Goal: Transaction & Acquisition: Purchase product/service

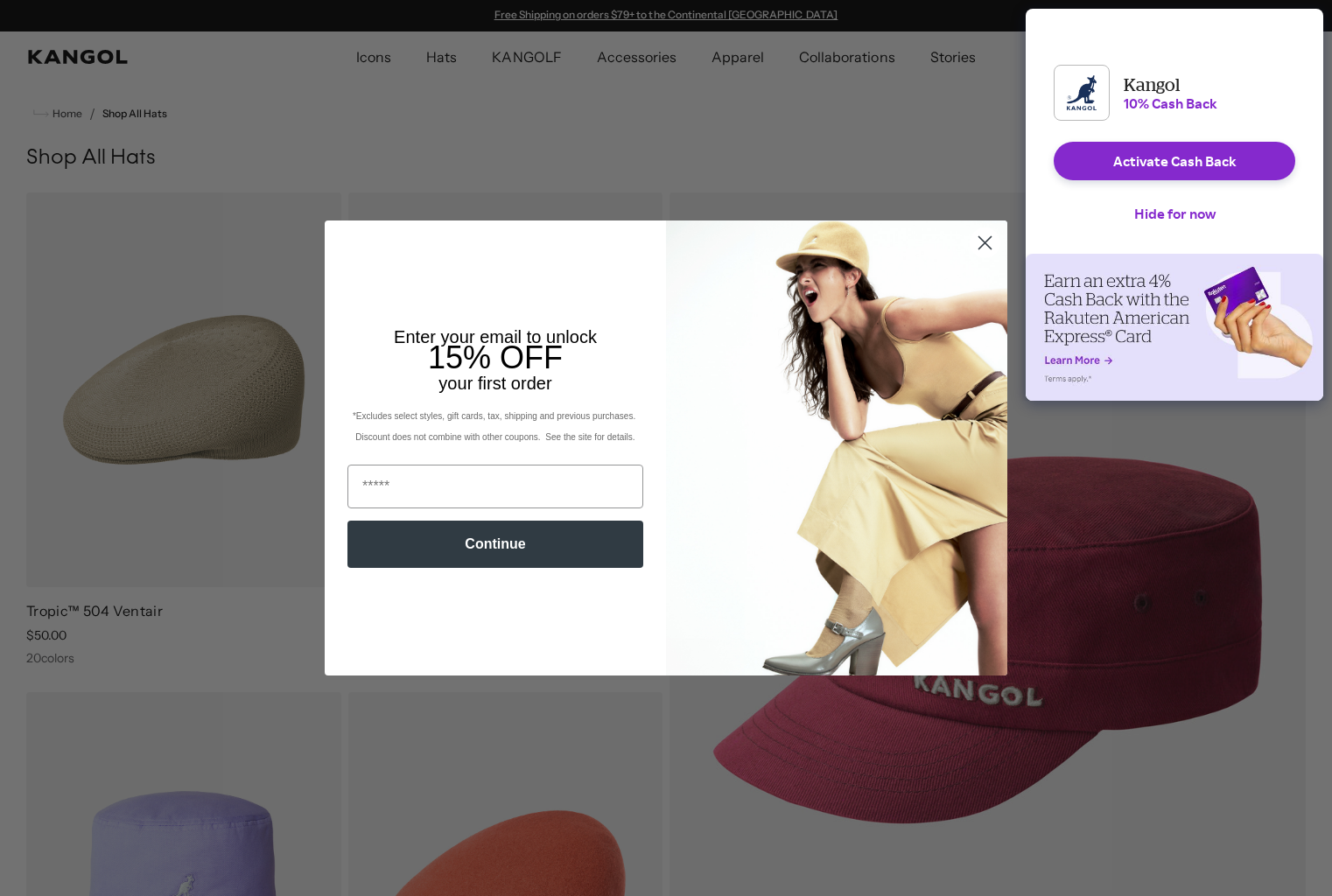
click at [983, 248] on icon "Close dialog" at bounding box center [985, 242] width 12 height 12
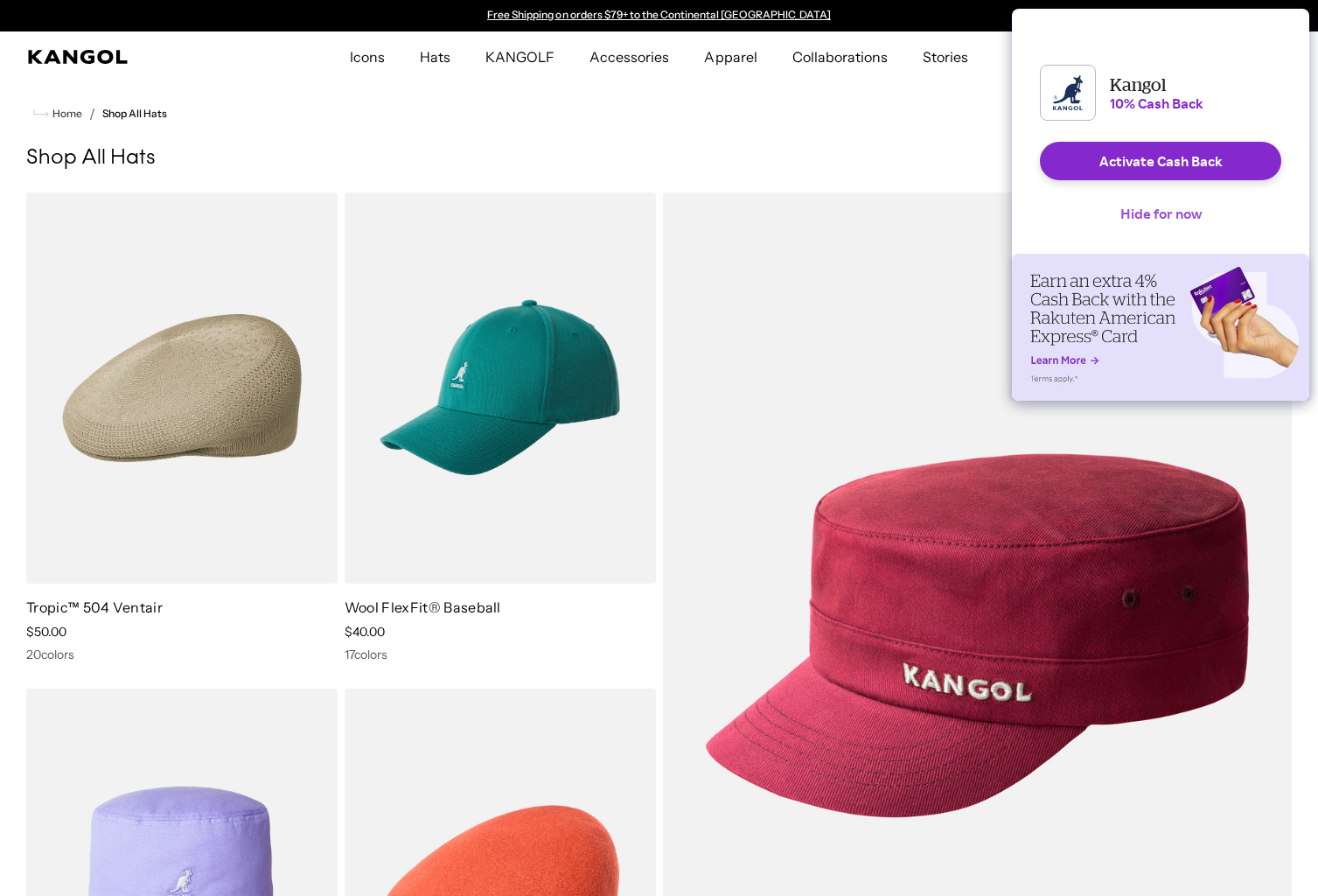
click at [1180, 231] on button "Hide for now" at bounding box center [1161, 213] width 109 height 38
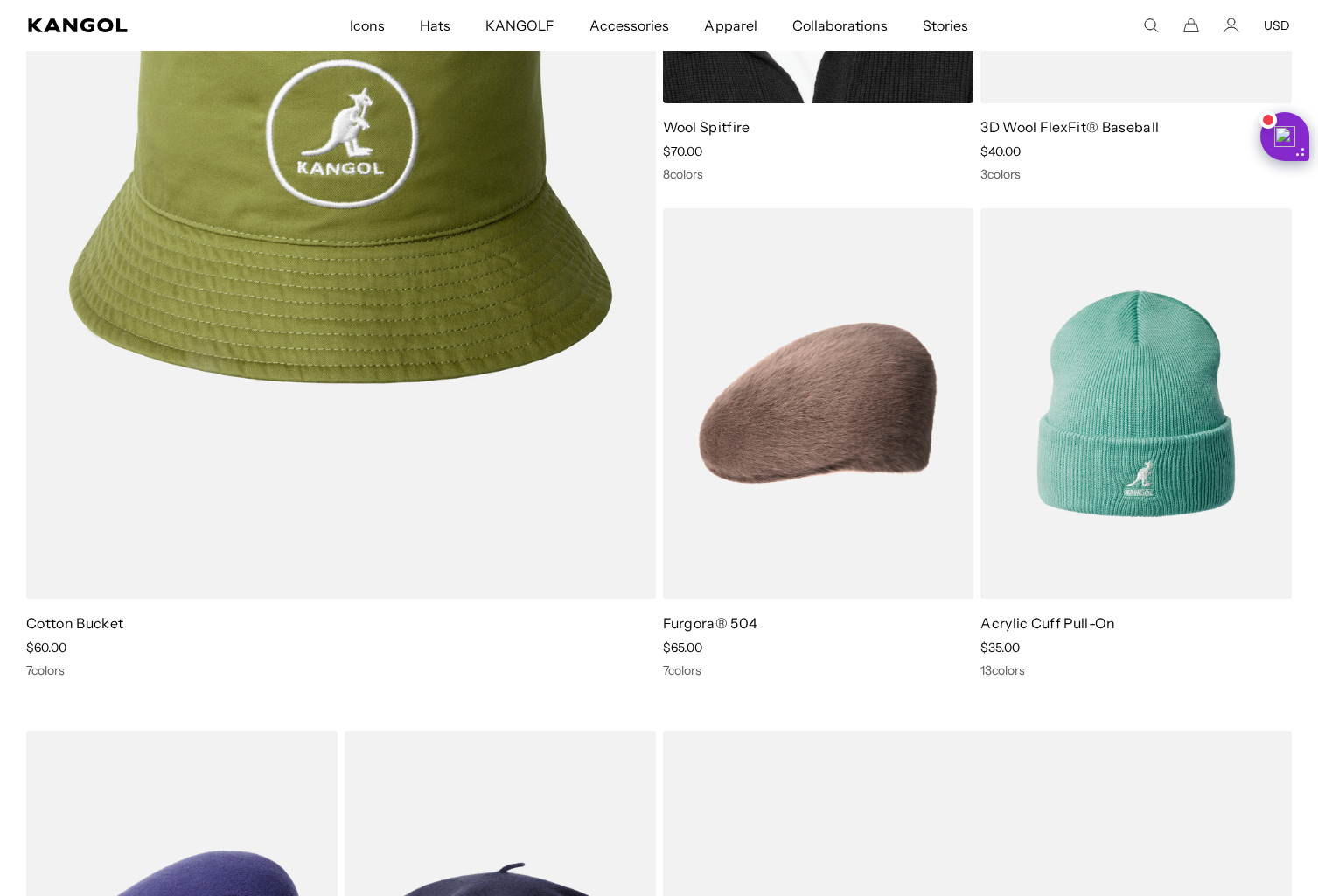
scroll to position [3533, 0]
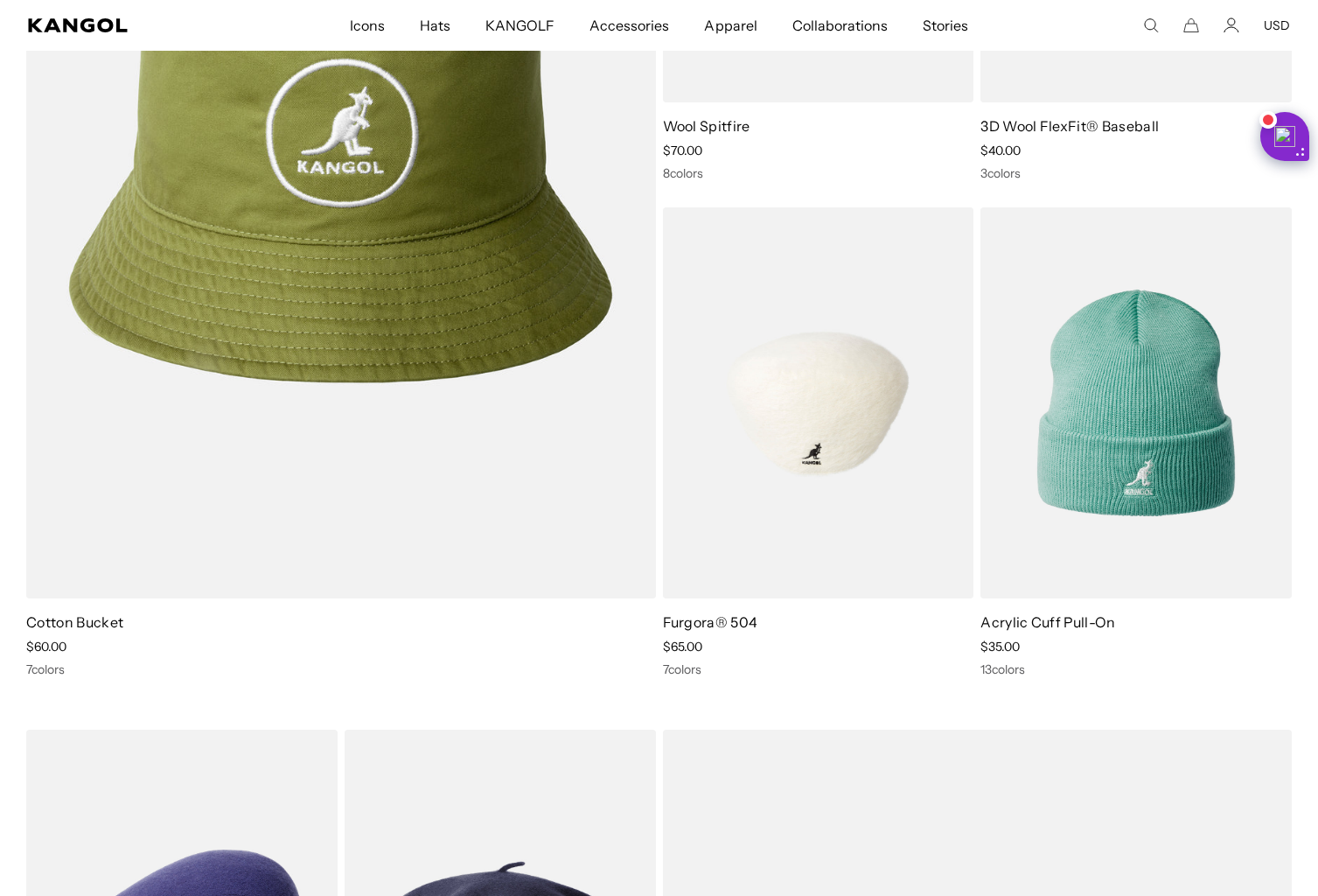
click at [818, 459] on img at bounding box center [818, 403] width 311 height 391
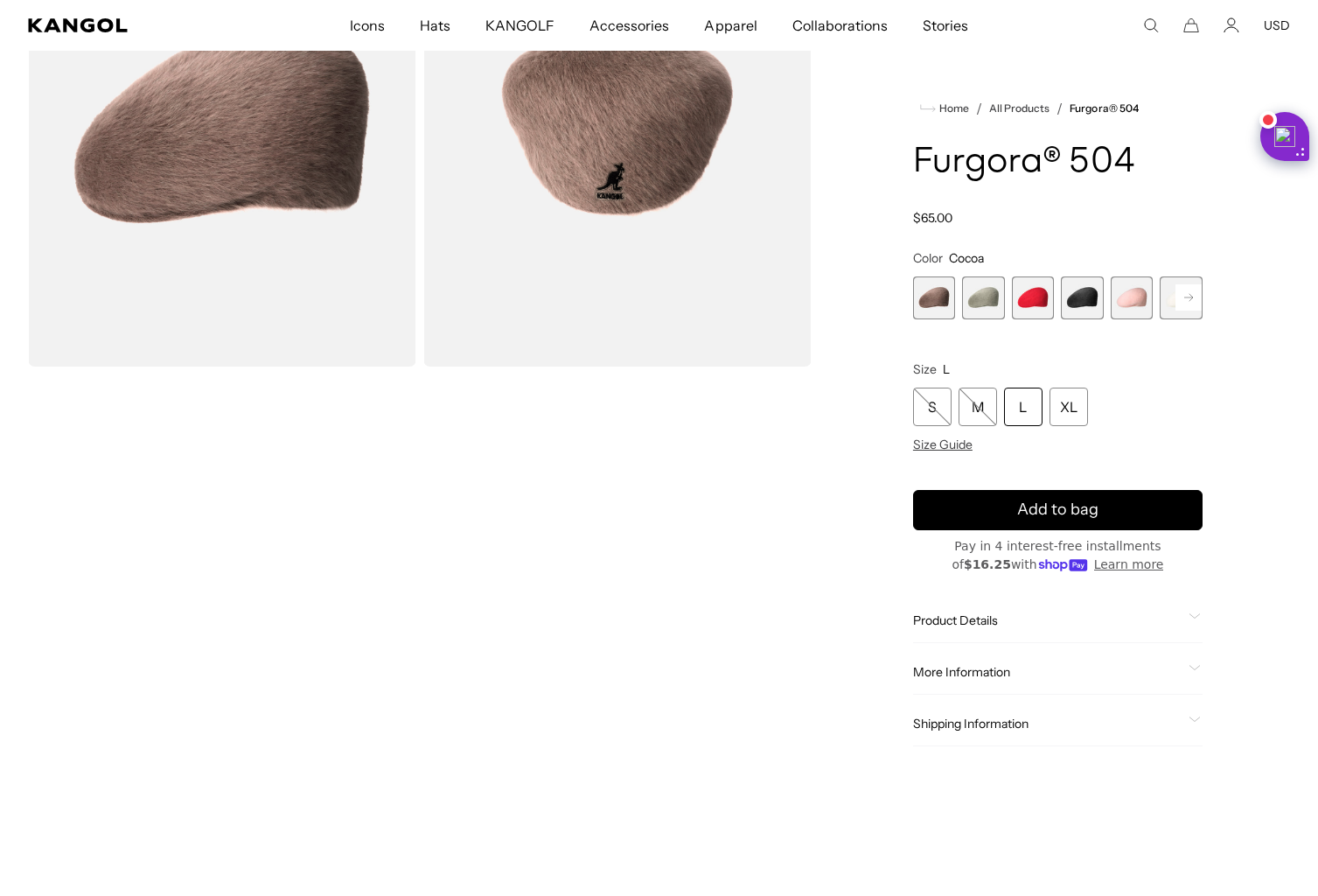
scroll to position [219, 0]
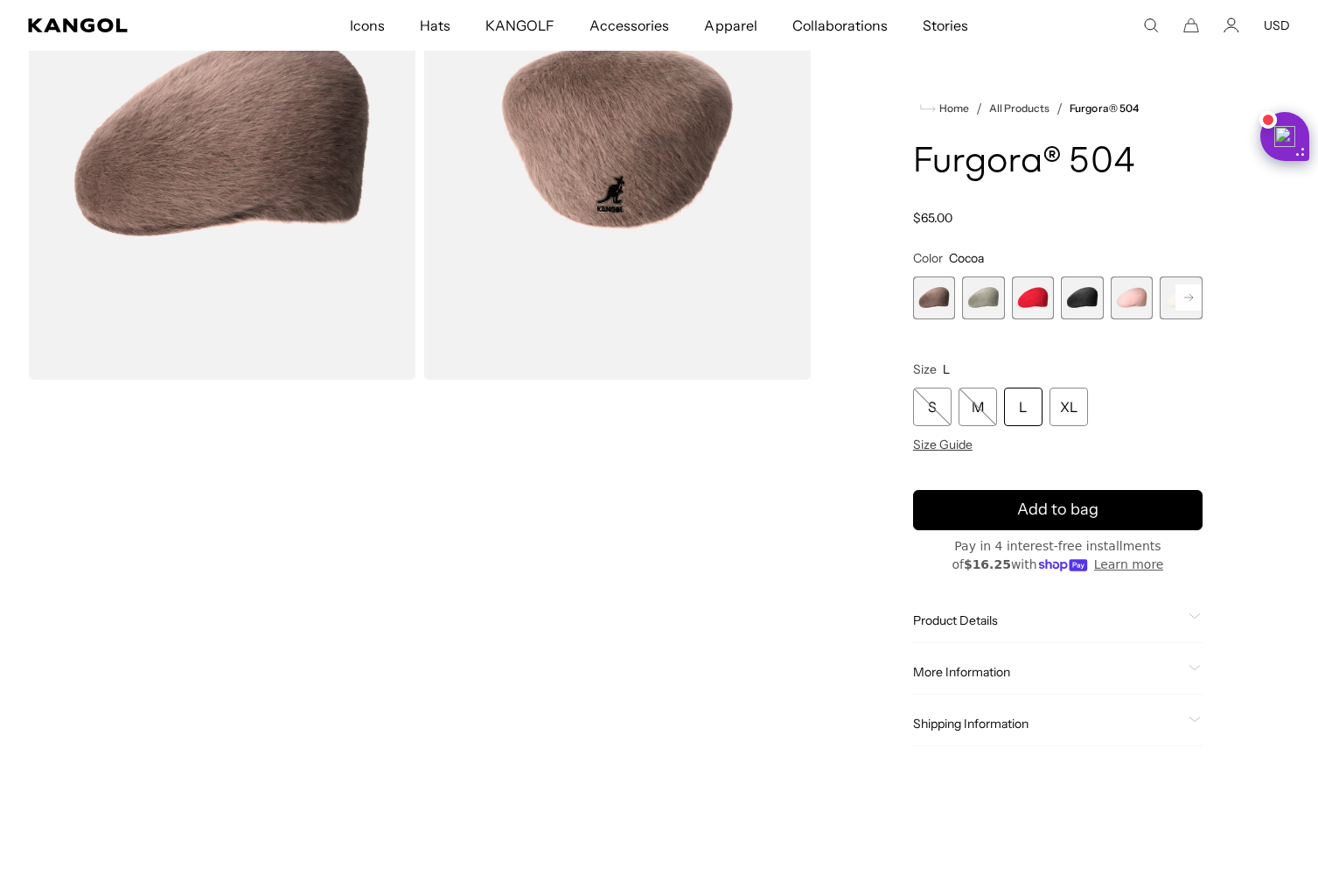
click at [1188, 297] on rect at bounding box center [1188, 297] width 26 height 26
click at [951, 445] on span "Size Guide" at bounding box center [943, 444] width 59 height 15
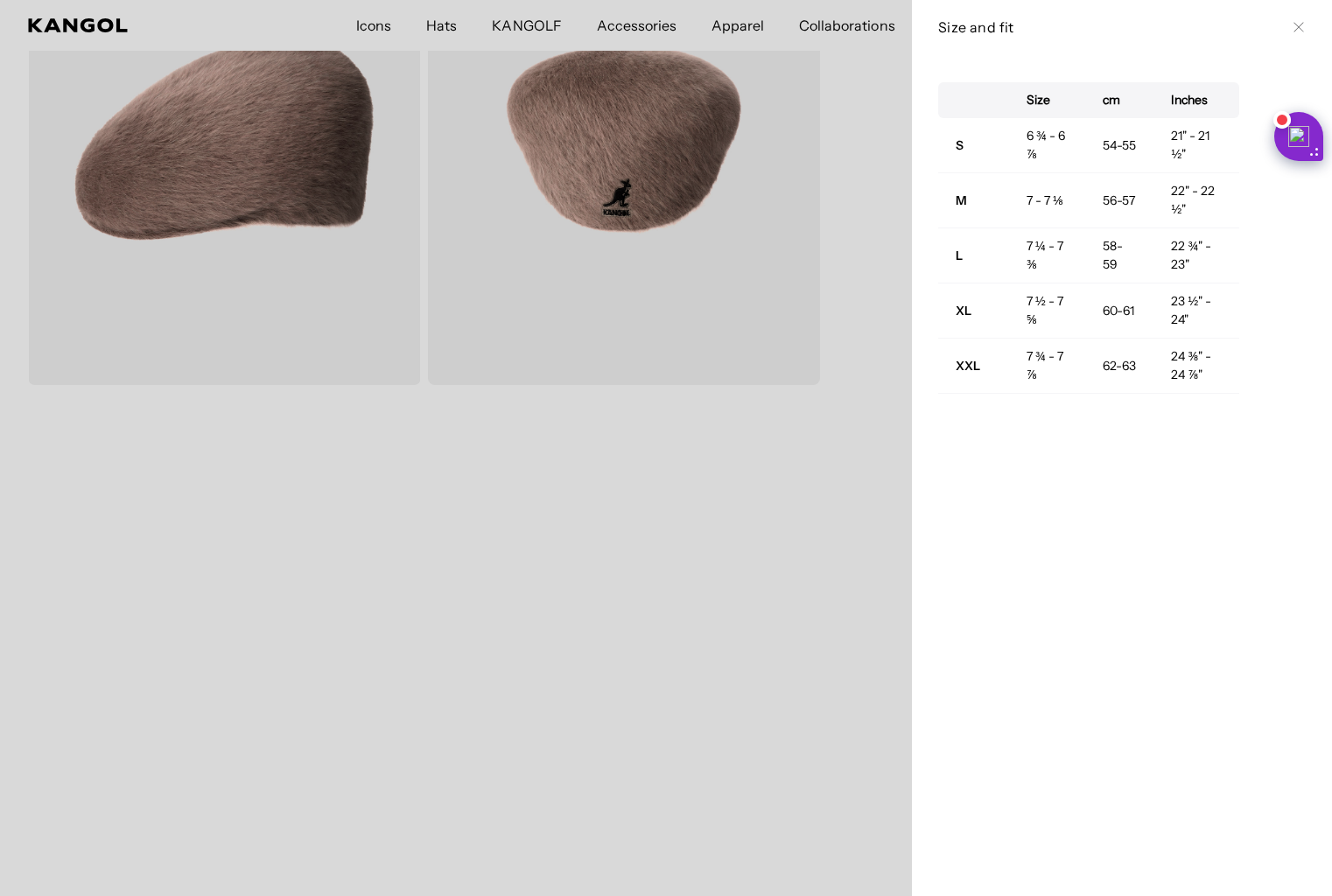
click at [1294, 30] on icon at bounding box center [1298, 27] width 11 height 11
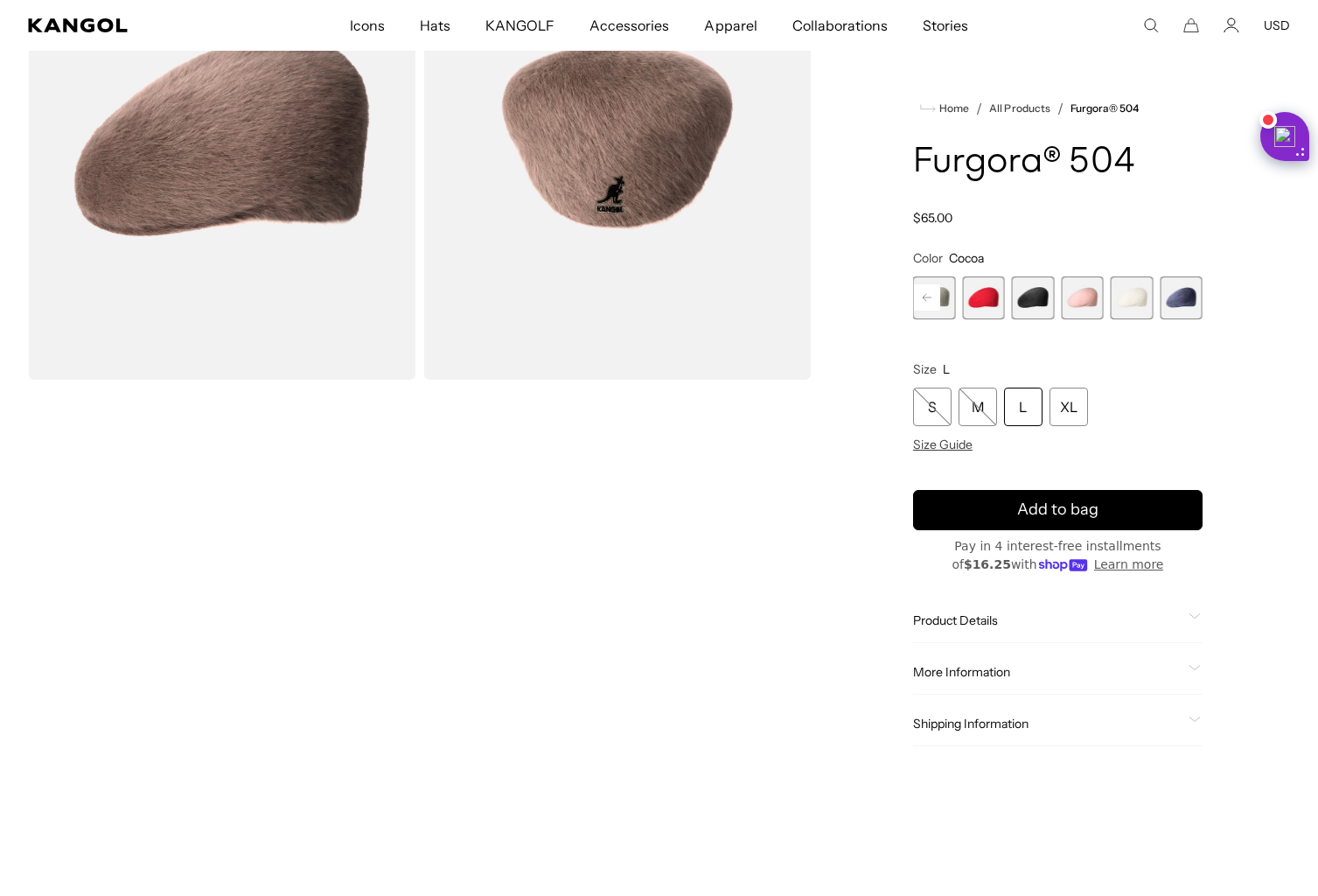
scroll to position [65, 0]
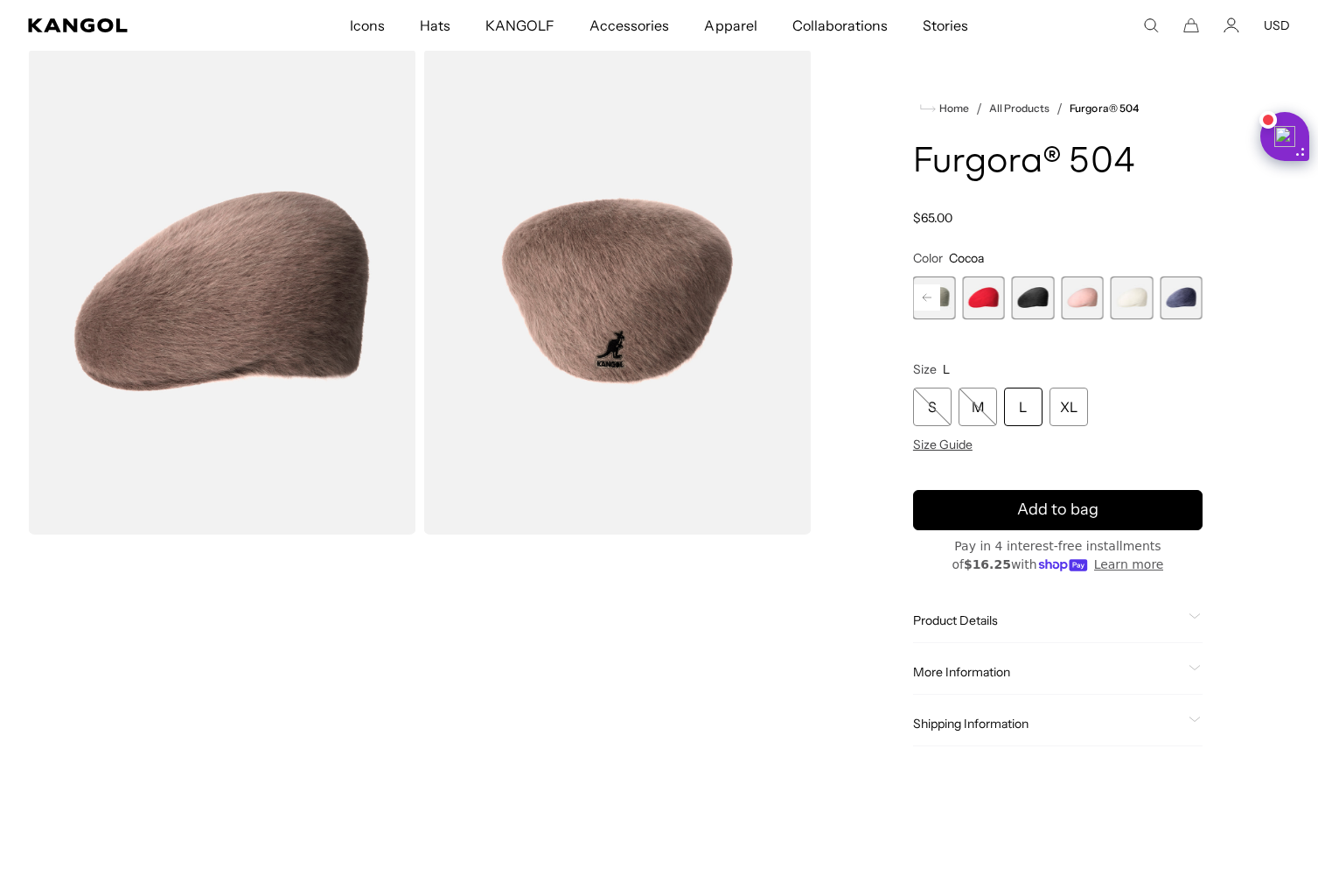
click at [937, 300] on rect at bounding box center [927, 297] width 26 height 26
click at [937, 300] on span "1 of 7" at bounding box center [934, 298] width 43 height 43
click at [977, 302] on span "2 of 7" at bounding box center [983, 298] width 43 height 43
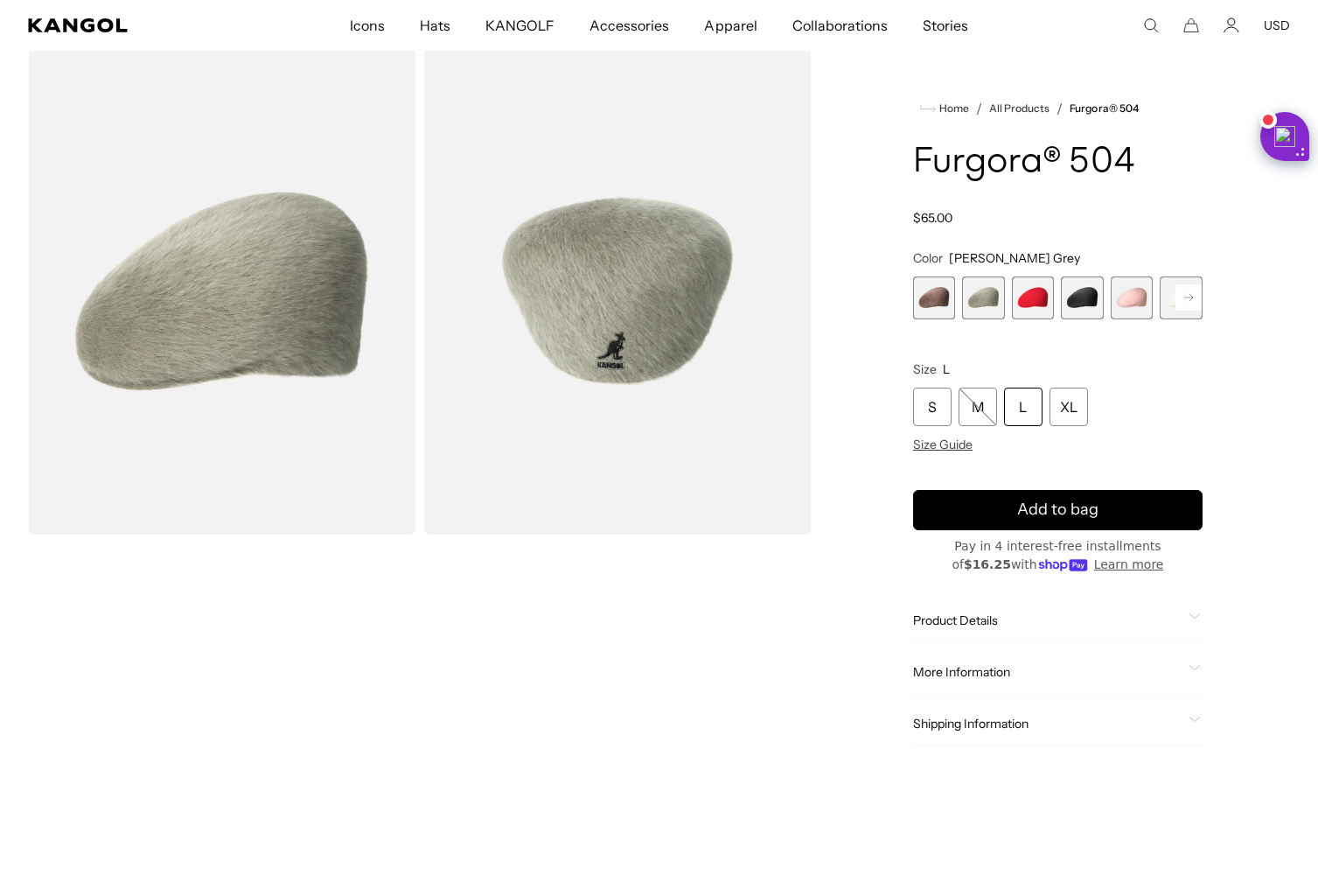
click at [1024, 302] on span "3 of 7" at bounding box center [1033, 298] width 43 height 43
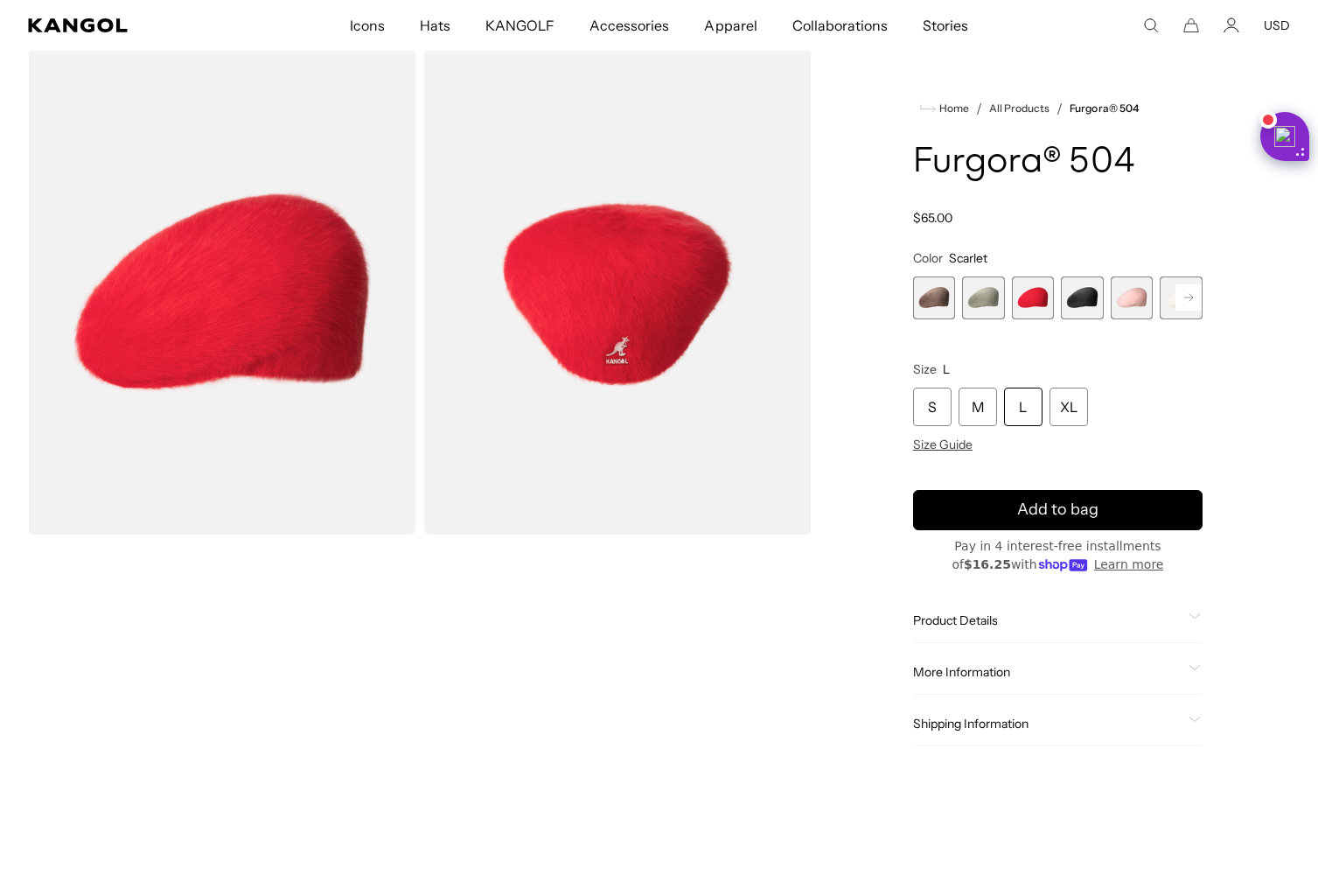
click at [1080, 300] on span "4 of 7" at bounding box center [1082, 298] width 43 height 43
click at [1076, 304] on span "4 of 7" at bounding box center [1082, 298] width 43 height 43
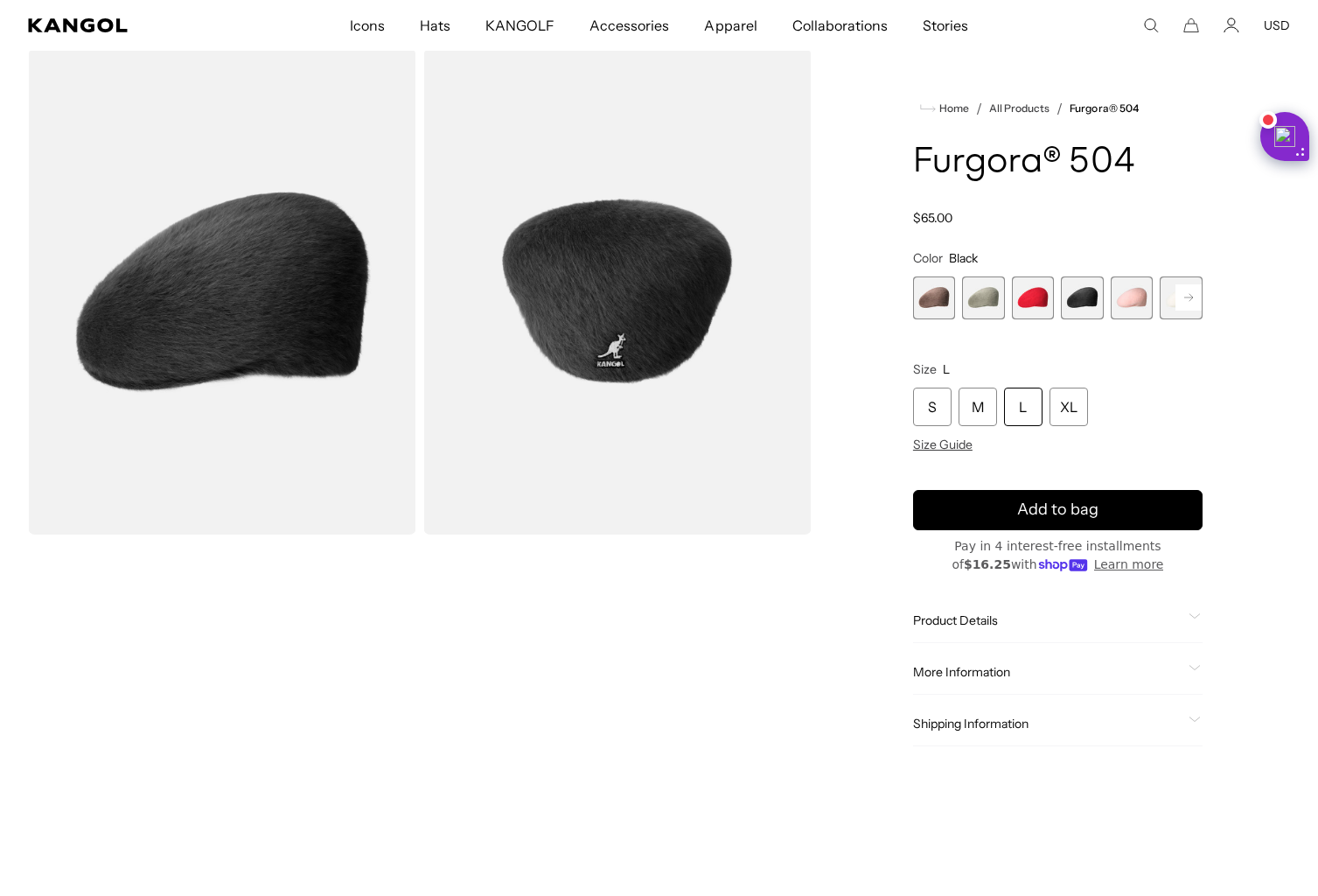
click at [1122, 299] on span "5 of 7" at bounding box center [1132, 298] width 43 height 43
click at [1135, 301] on span "5 of 7" at bounding box center [1132, 298] width 43 height 43
click at [1175, 298] on icon at bounding box center [1188, 297] width 26 height 28
click at [1181, 300] on span "7 of 7" at bounding box center [1181, 298] width 43 height 43
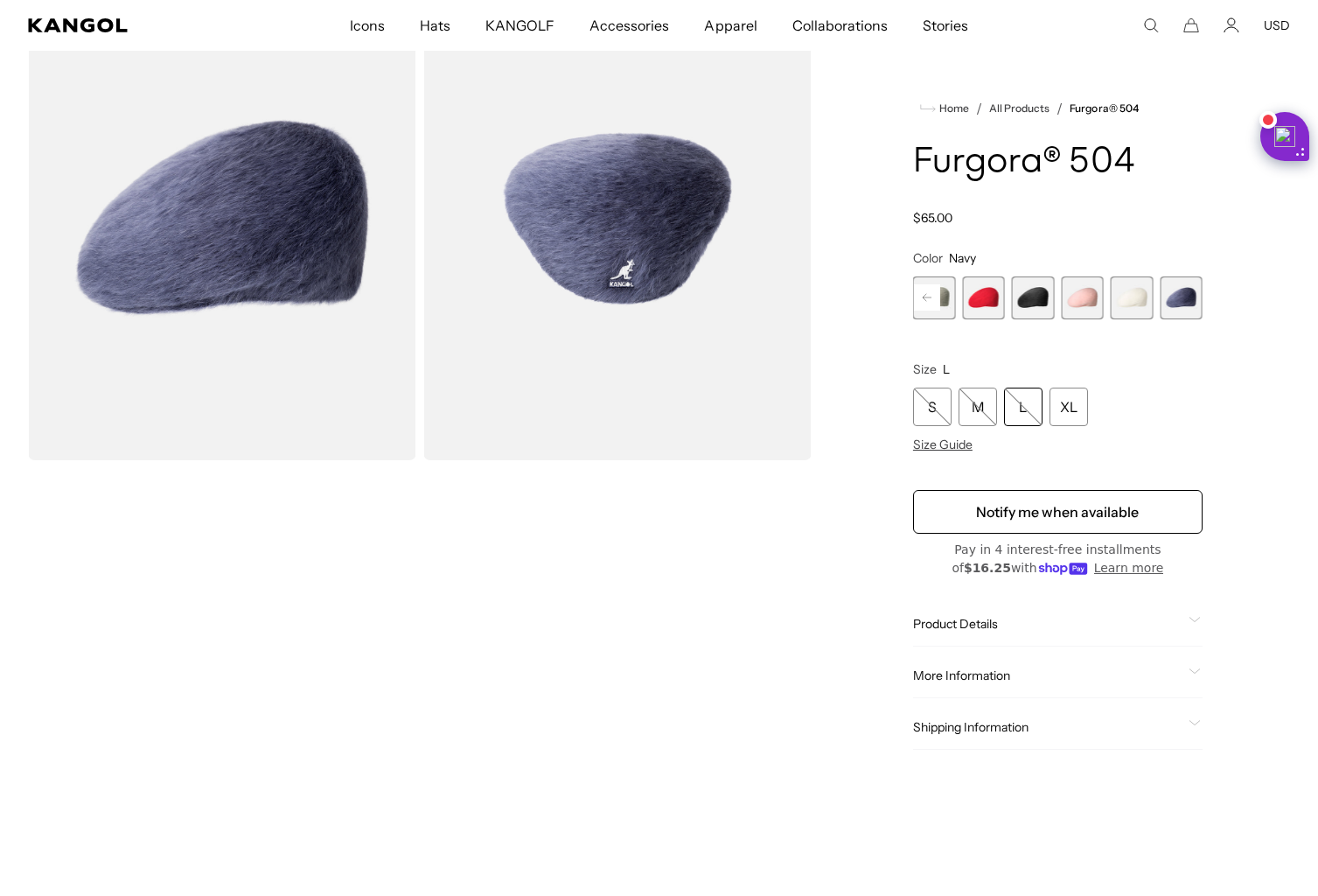
scroll to position [142, 0]
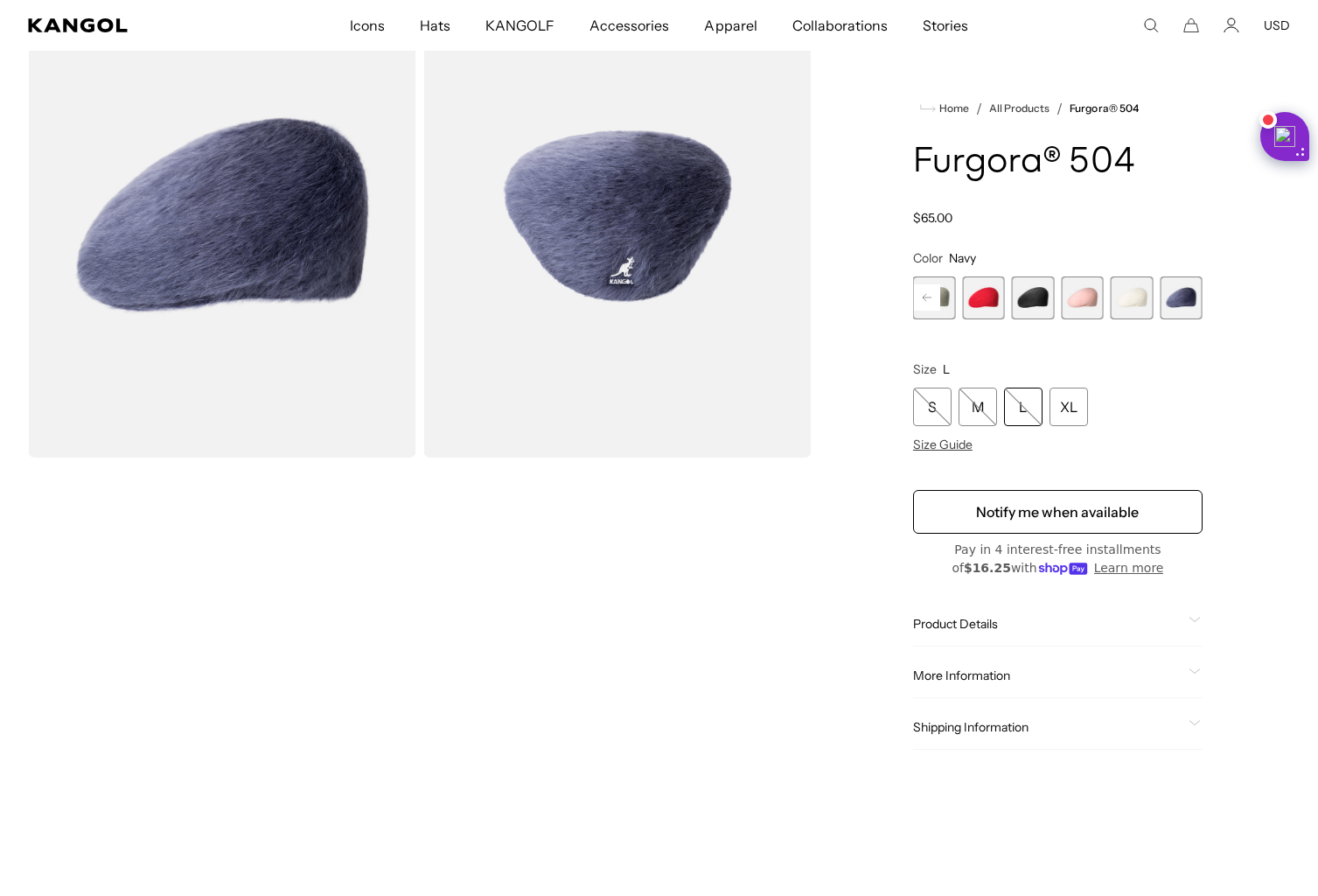
click at [1140, 301] on span "6 of 7" at bounding box center [1132, 298] width 43 height 43
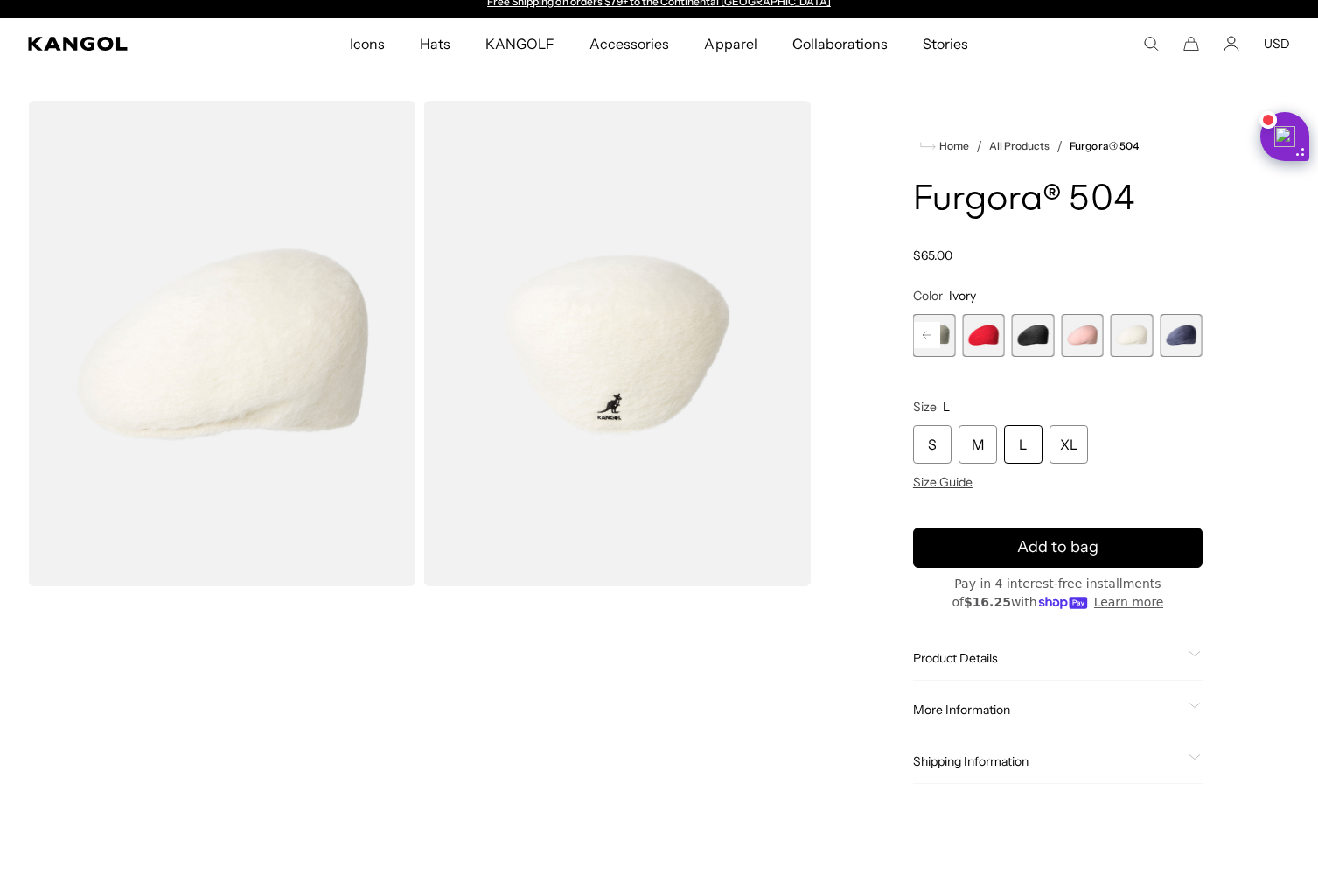
scroll to position [14, 0]
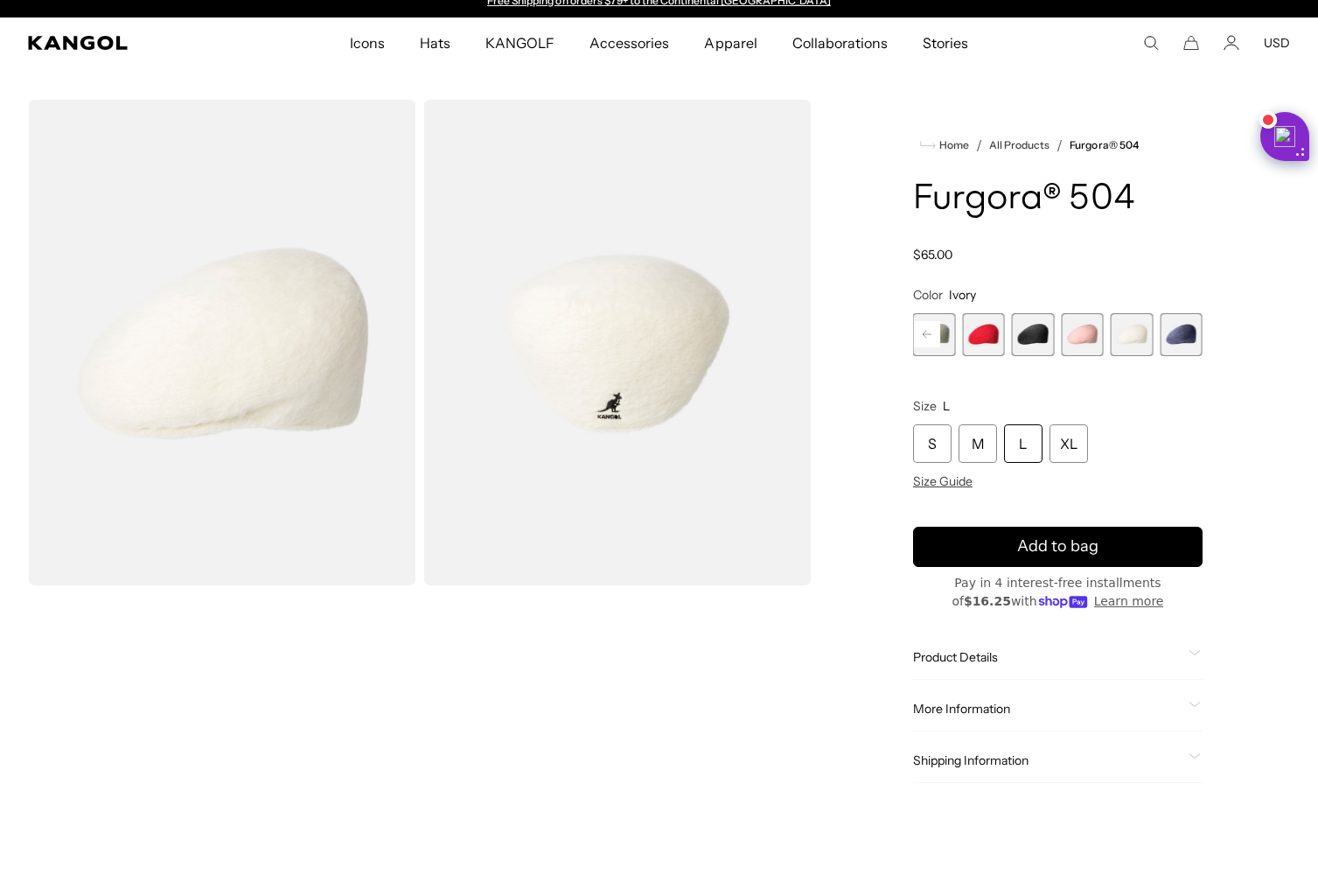
click at [922, 335] on rect at bounding box center [927, 333] width 26 height 26
click at [940, 339] on span "1 of 7" at bounding box center [934, 334] width 43 height 43
drag, startPoint x: 927, startPoint y: 340, endPoint x: 937, endPoint y: 335, distance: 11.2
click at [936, 335] on span "1 of 7" at bounding box center [934, 334] width 43 height 43
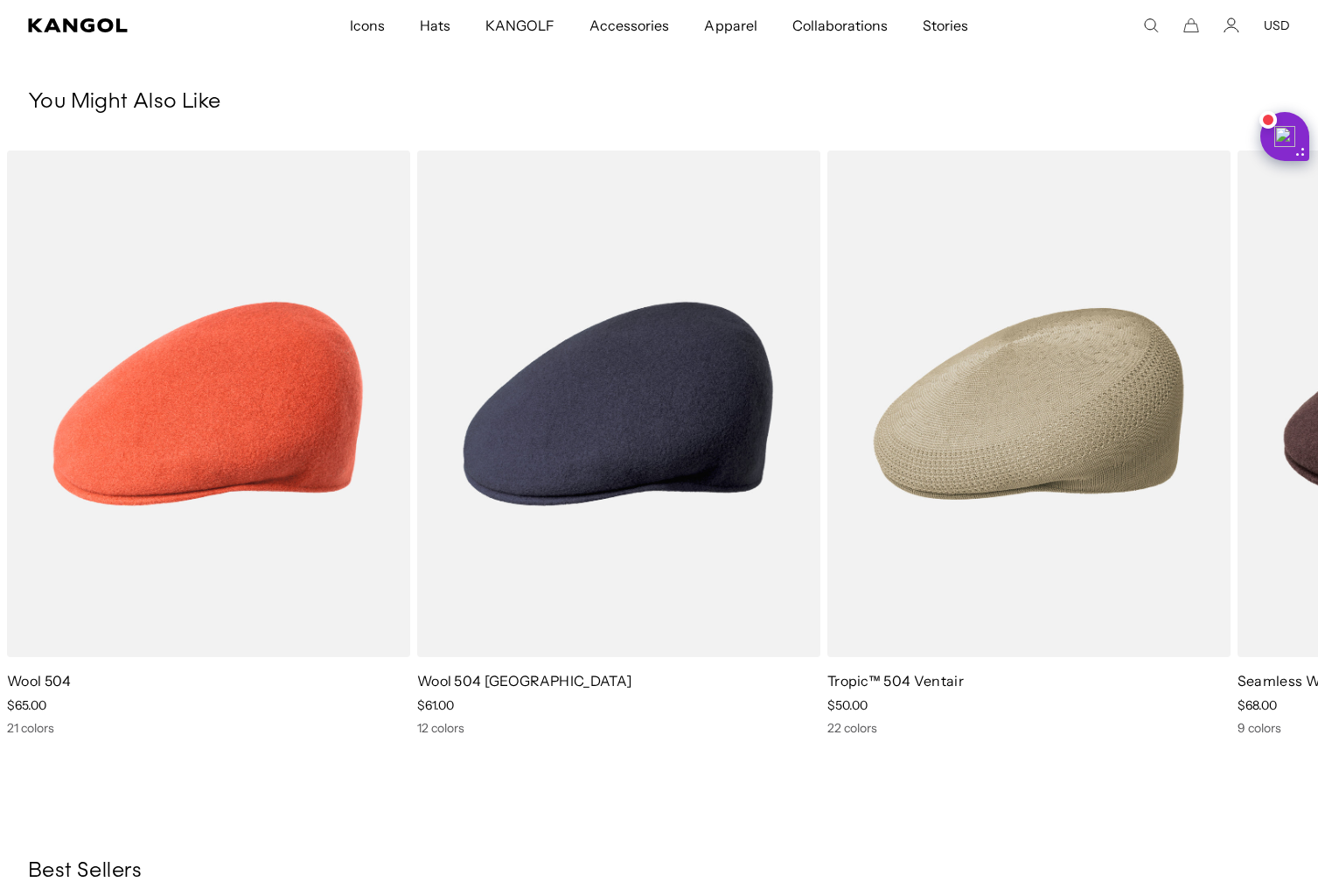
scroll to position [1137, 0]
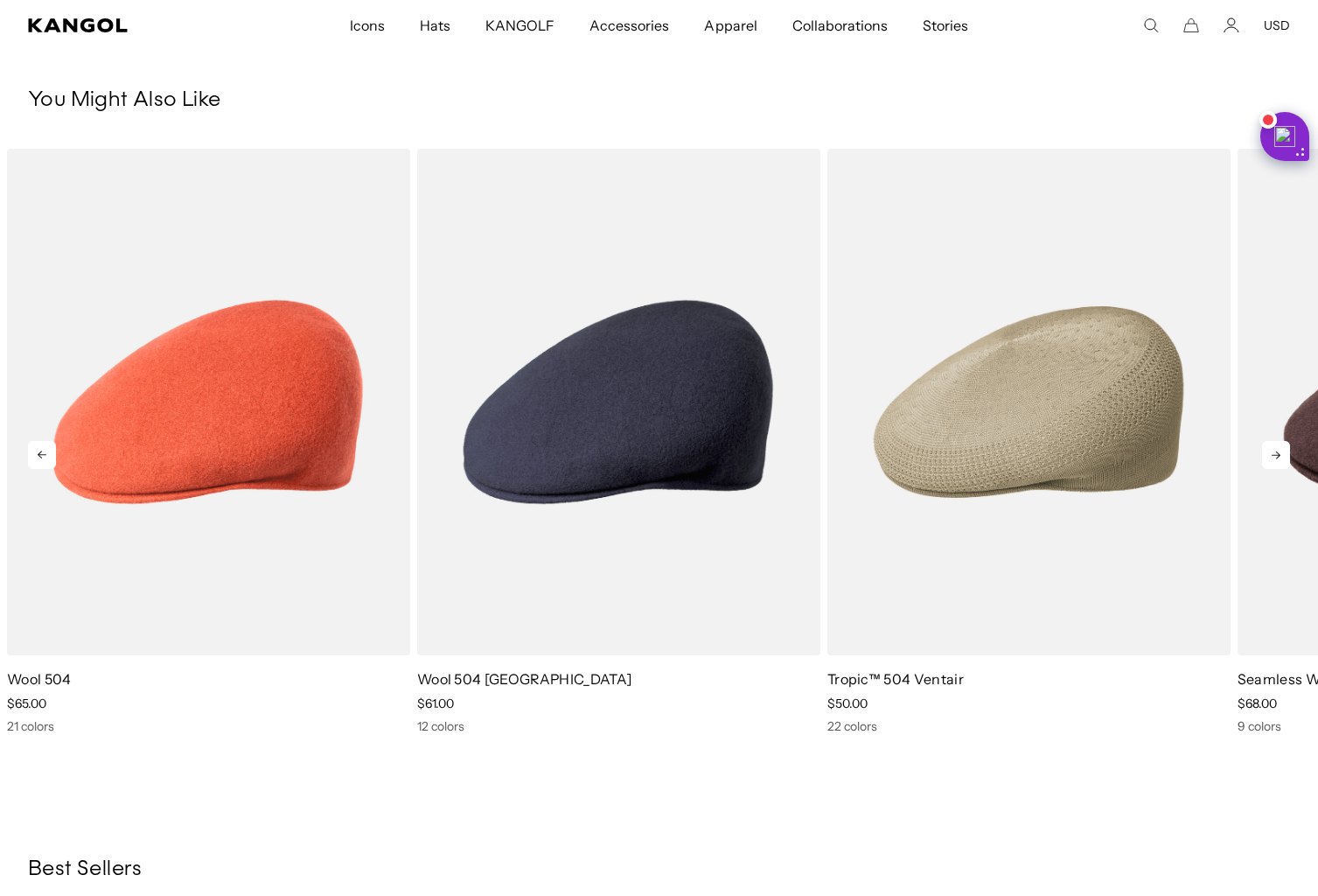
click at [1270, 456] on icon at bounding box center [1276, 455] width 28 height 28
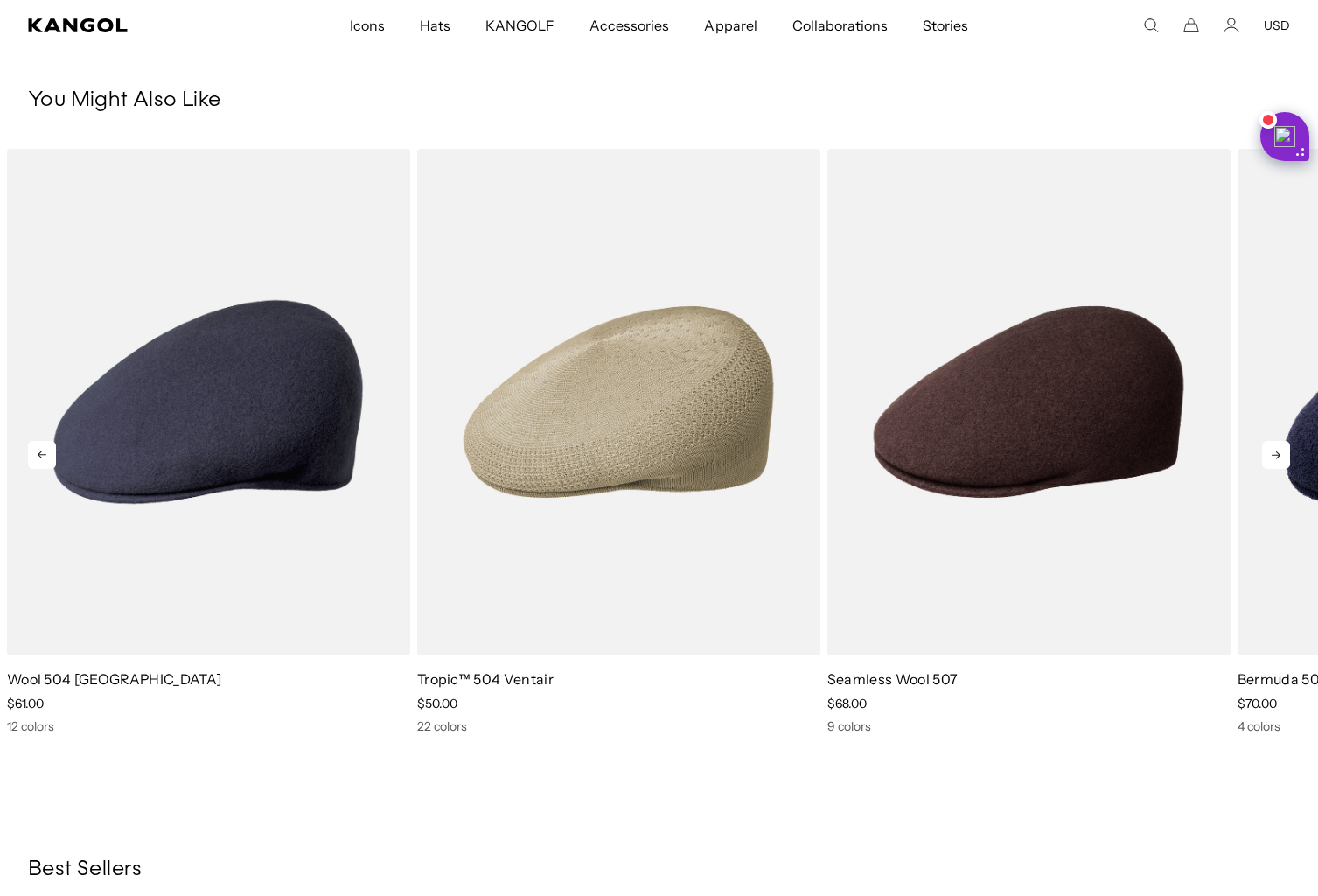
click at [1270, 456] on icon at bounding box center [1276, 455] width 28 height 28
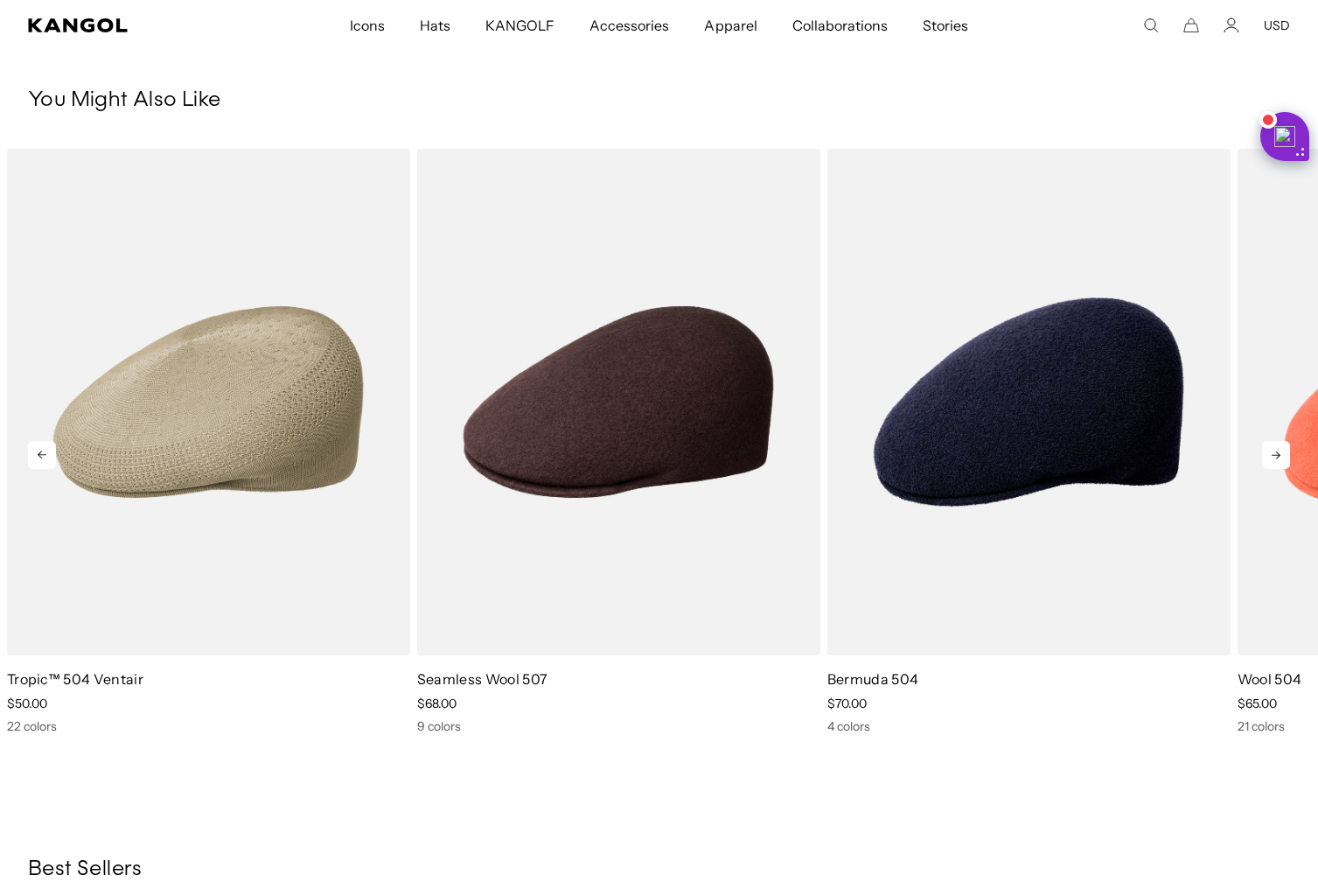
click at [42, 447] on icon at bounding box center [41, 455] width 28 height 28
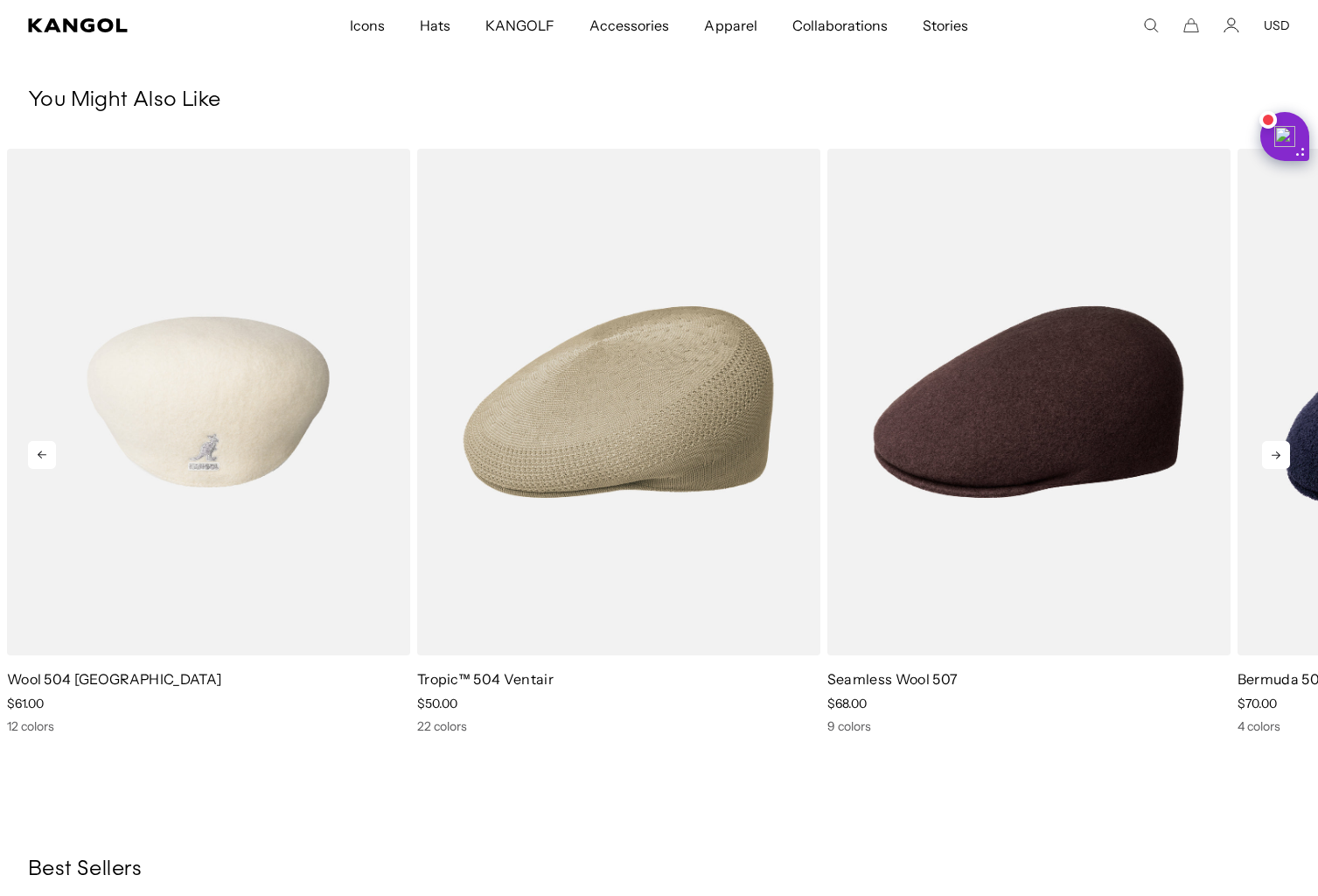
click at [142, 455] on img "2 of 5" at bounding box center [208, 401] width 403 height 506
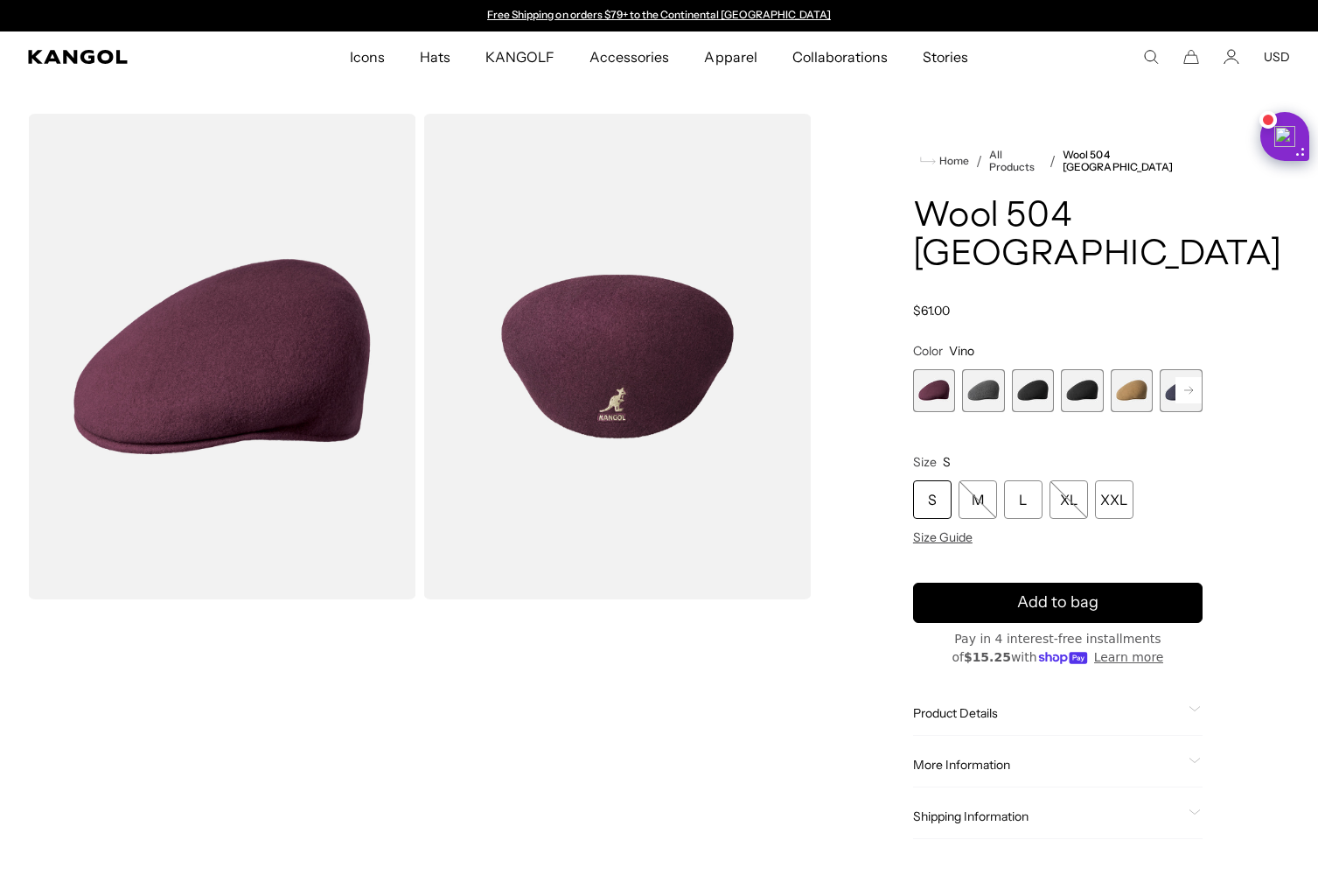
click at [947, 370] on span "1 of 12" at bounding box center [934, 391] width 43 height 43
click at [1200, 377] on rect at bounding box center [1188, 390] width 26 height 26
click at [975, 370] on span "3 of 12" at bounding box center [983, 391] width 43 height 43
click at [1040, 370] on span "4 of 12" at bounding box center [1033, 391] width 43 height 43
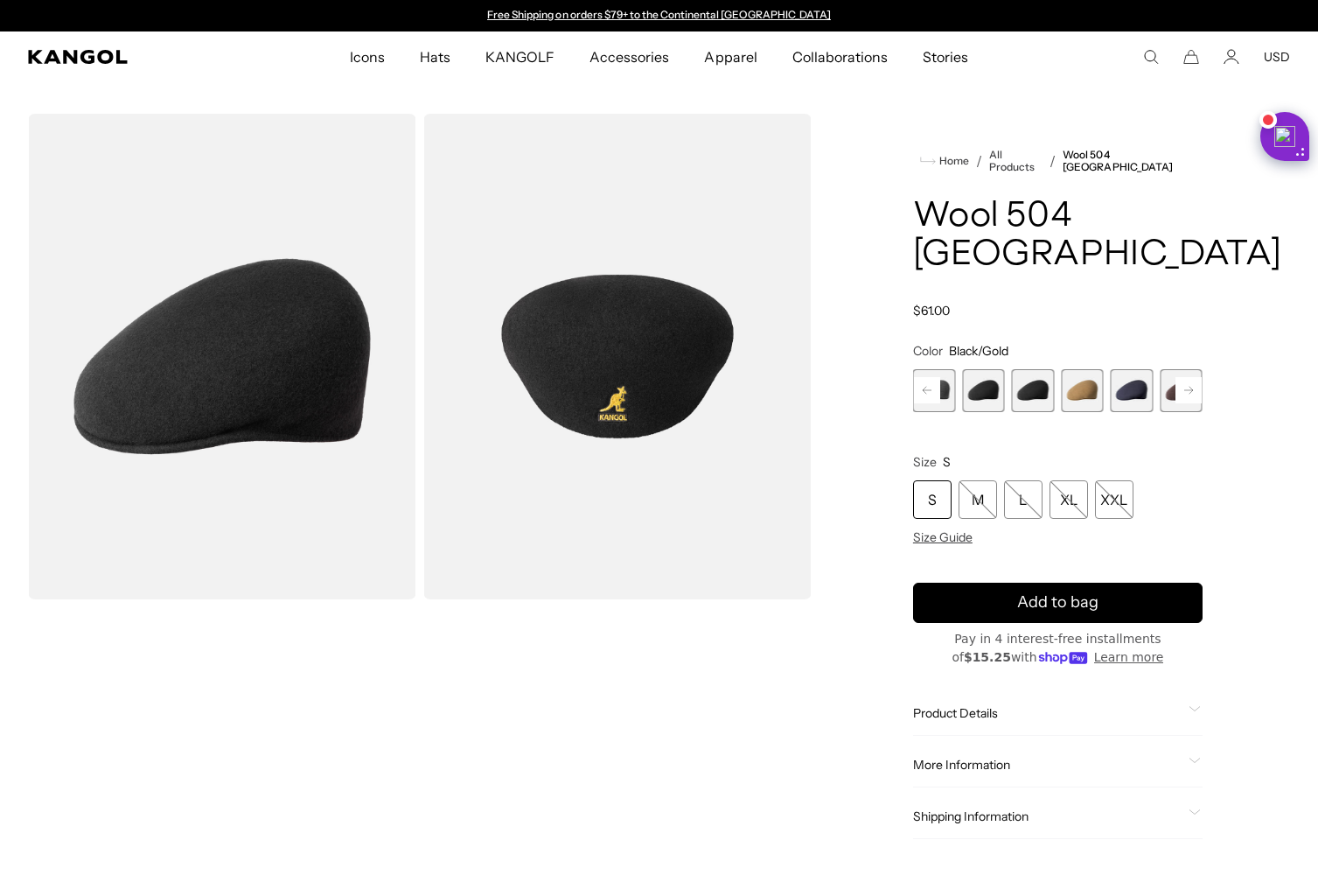
click at [1082, 370] on span "5 of 12" at bounding box center [1082, 391] width 43 height 43
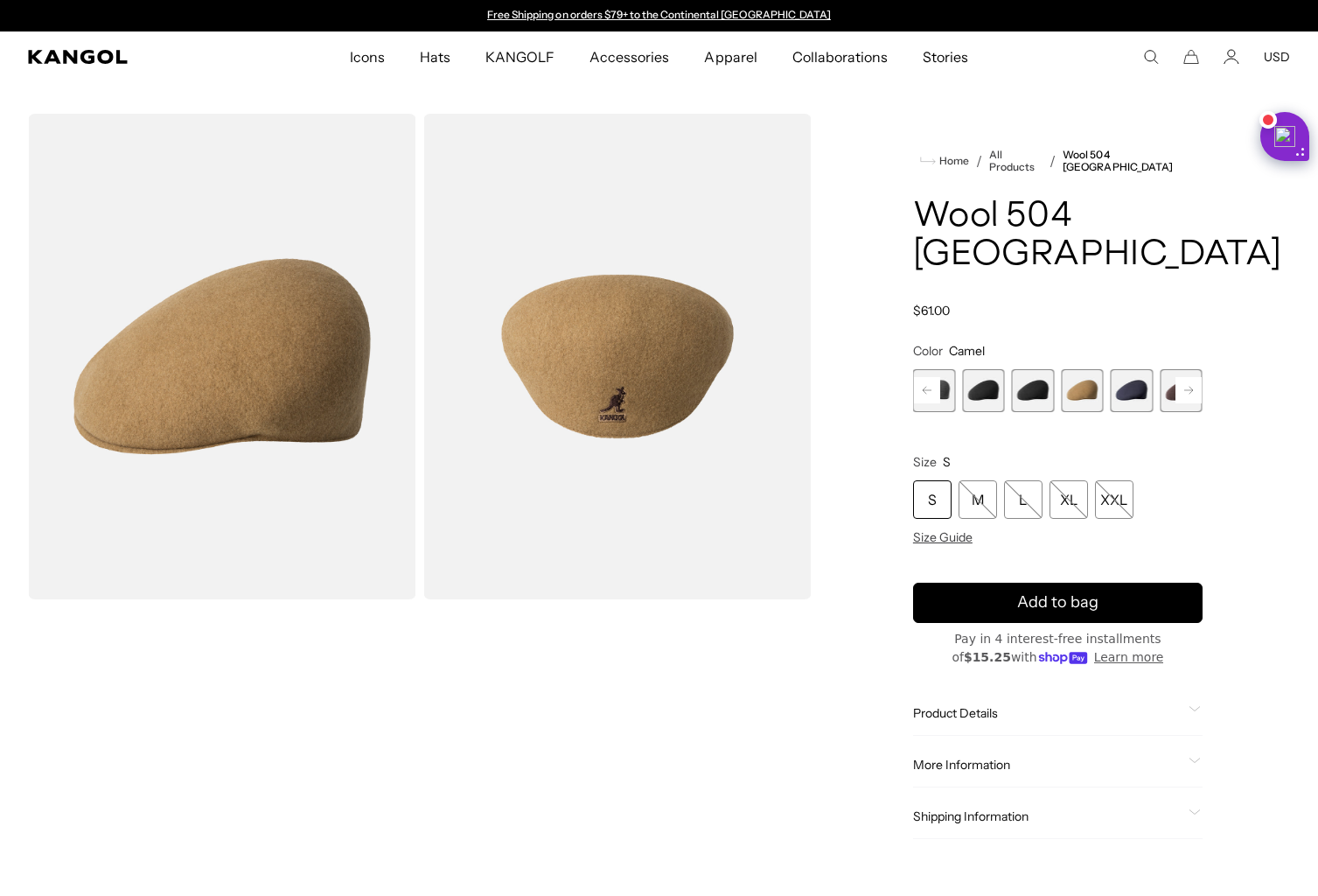
click at [1124, 370] on span "6 of 12" at bounding box center [1132, 391] width 43 height 43
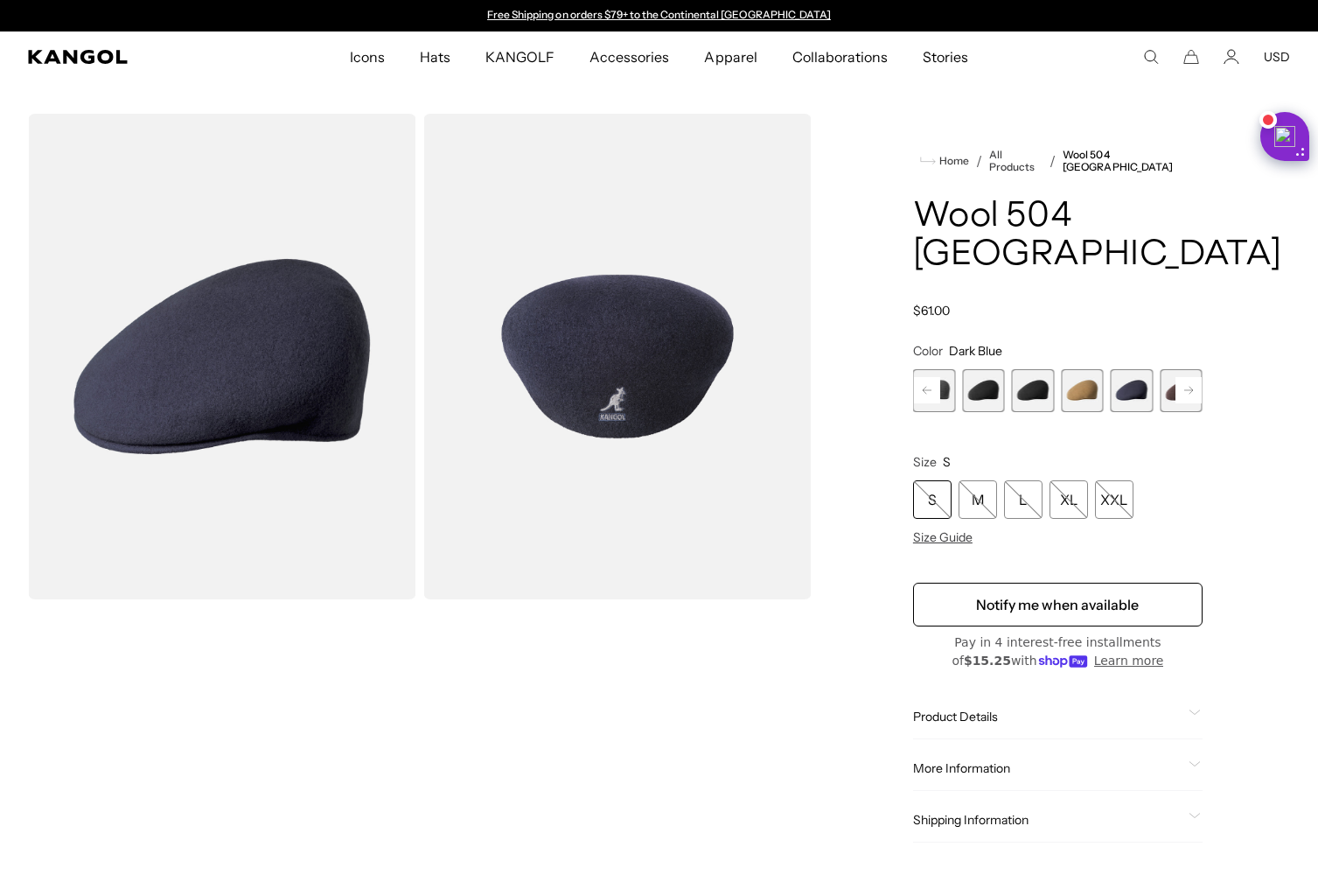
click at [1094, 370] on span "5 of 12" at bounding box center [1082, 391] width 43 height 43
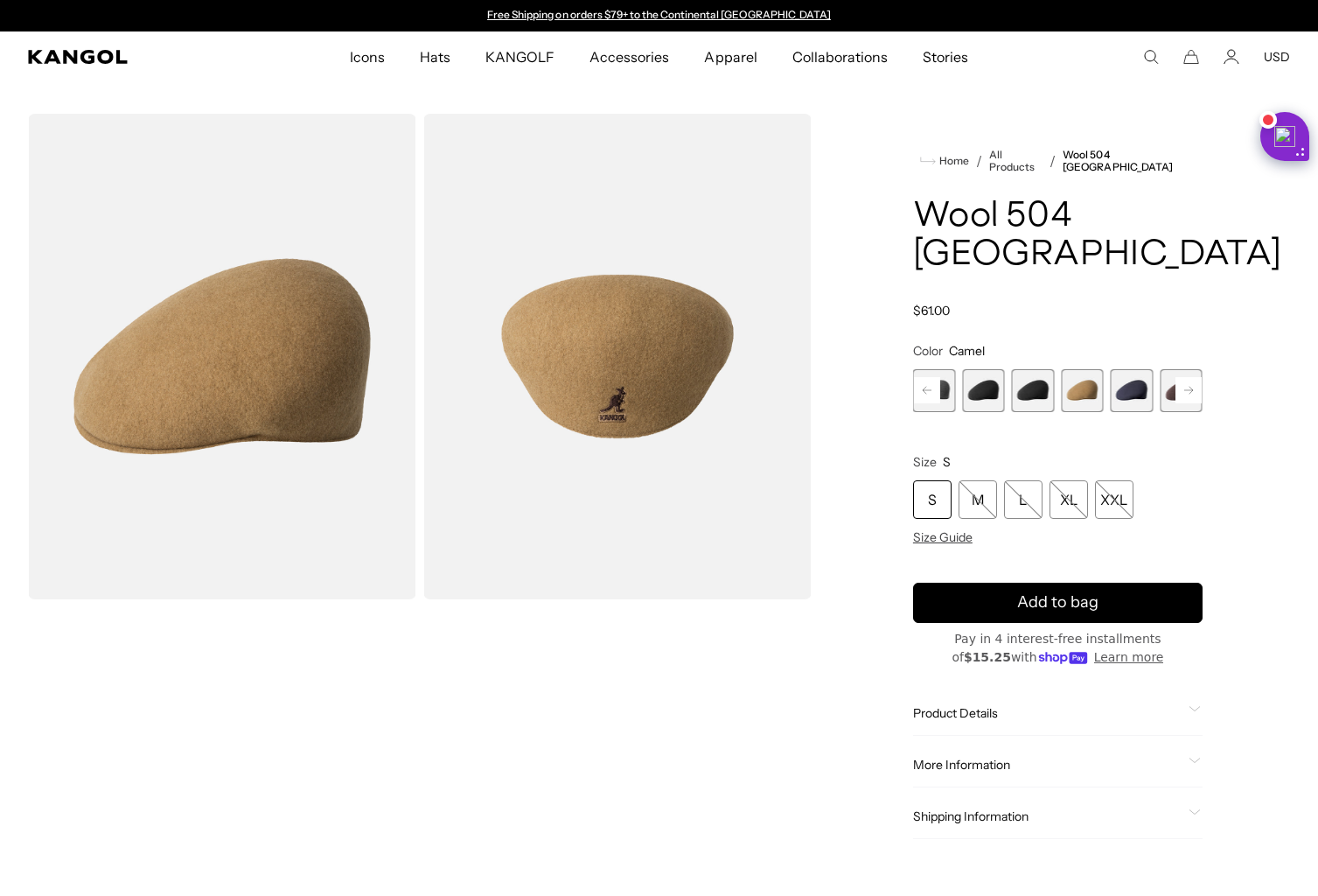
click at [1196, 377] on rect at bounding box center [1188, 390] width 26 height 26
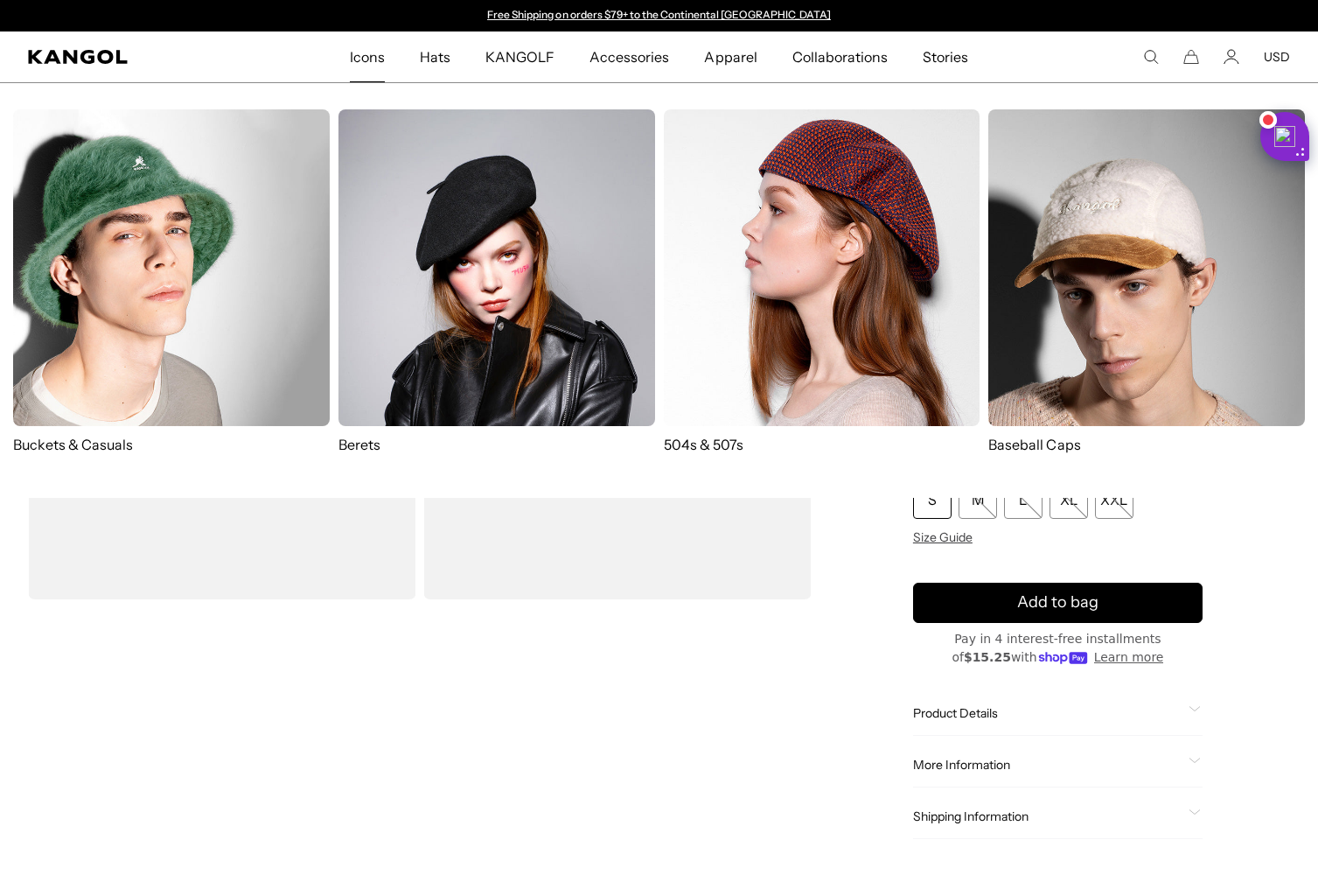
click at [810, 285] on img at bounding box center [822, 267] width 317 height 317
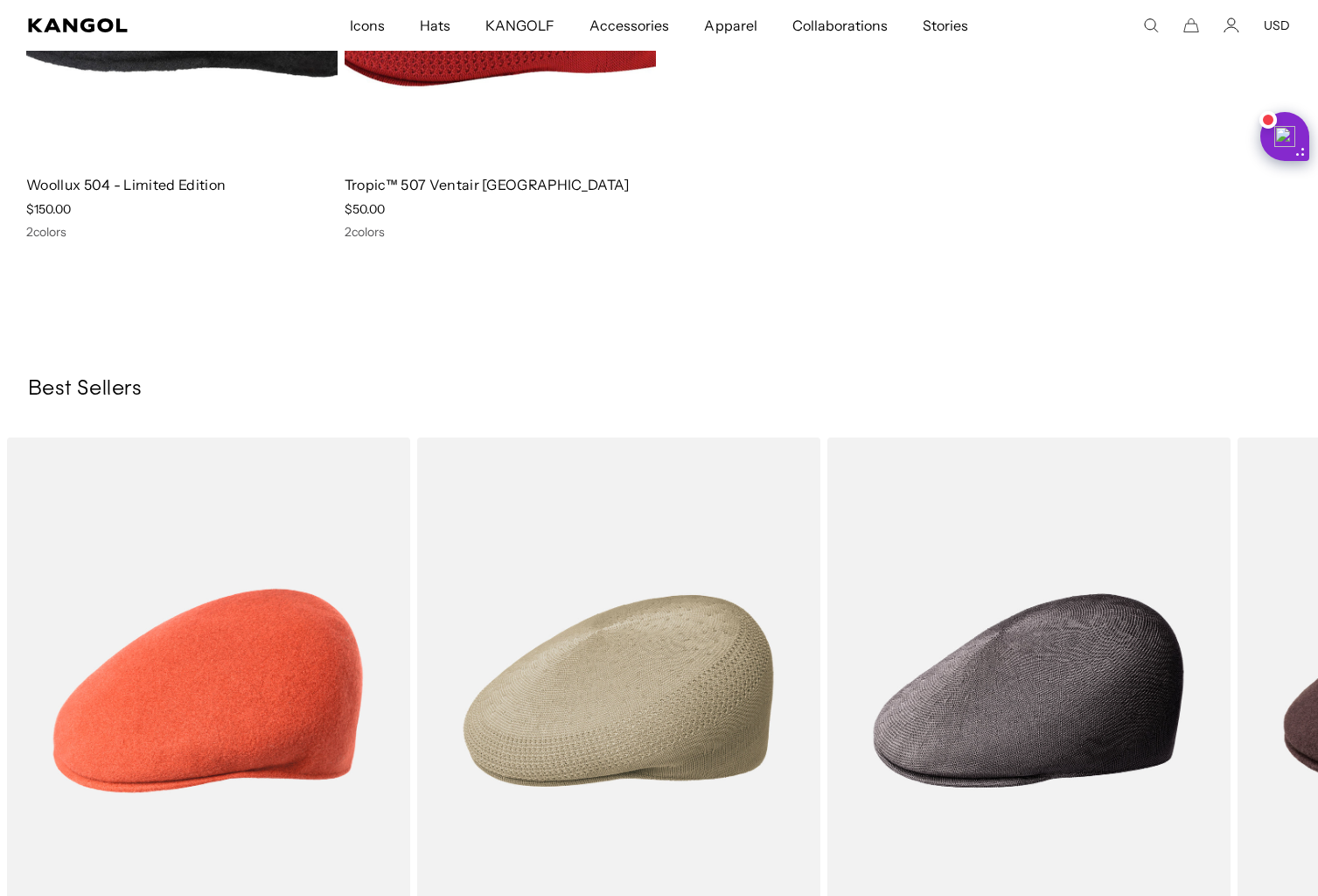
scroll to position [3012, 0]
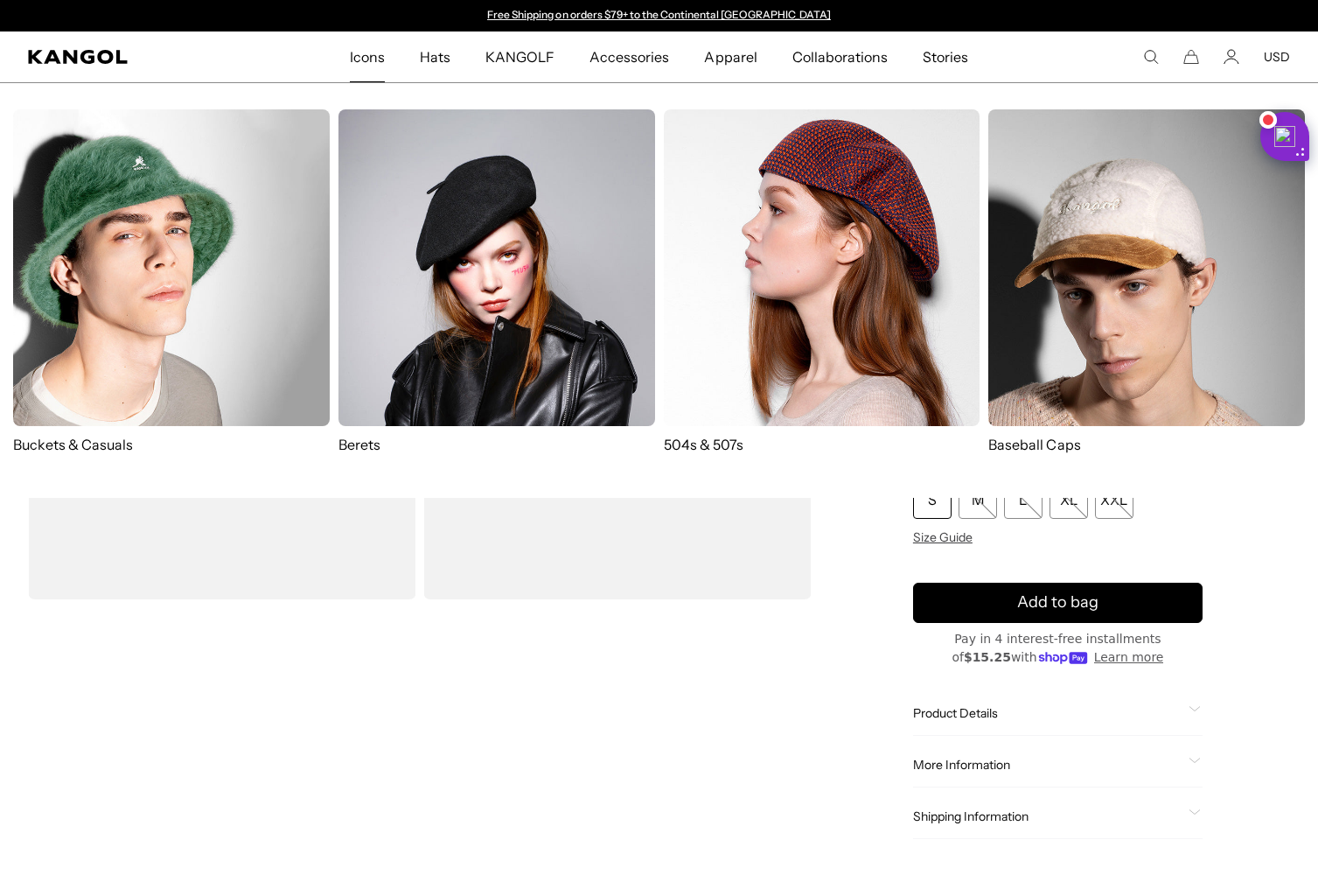
click at [466, 274] on img at bounding box center [497, 267] width 317 height 317
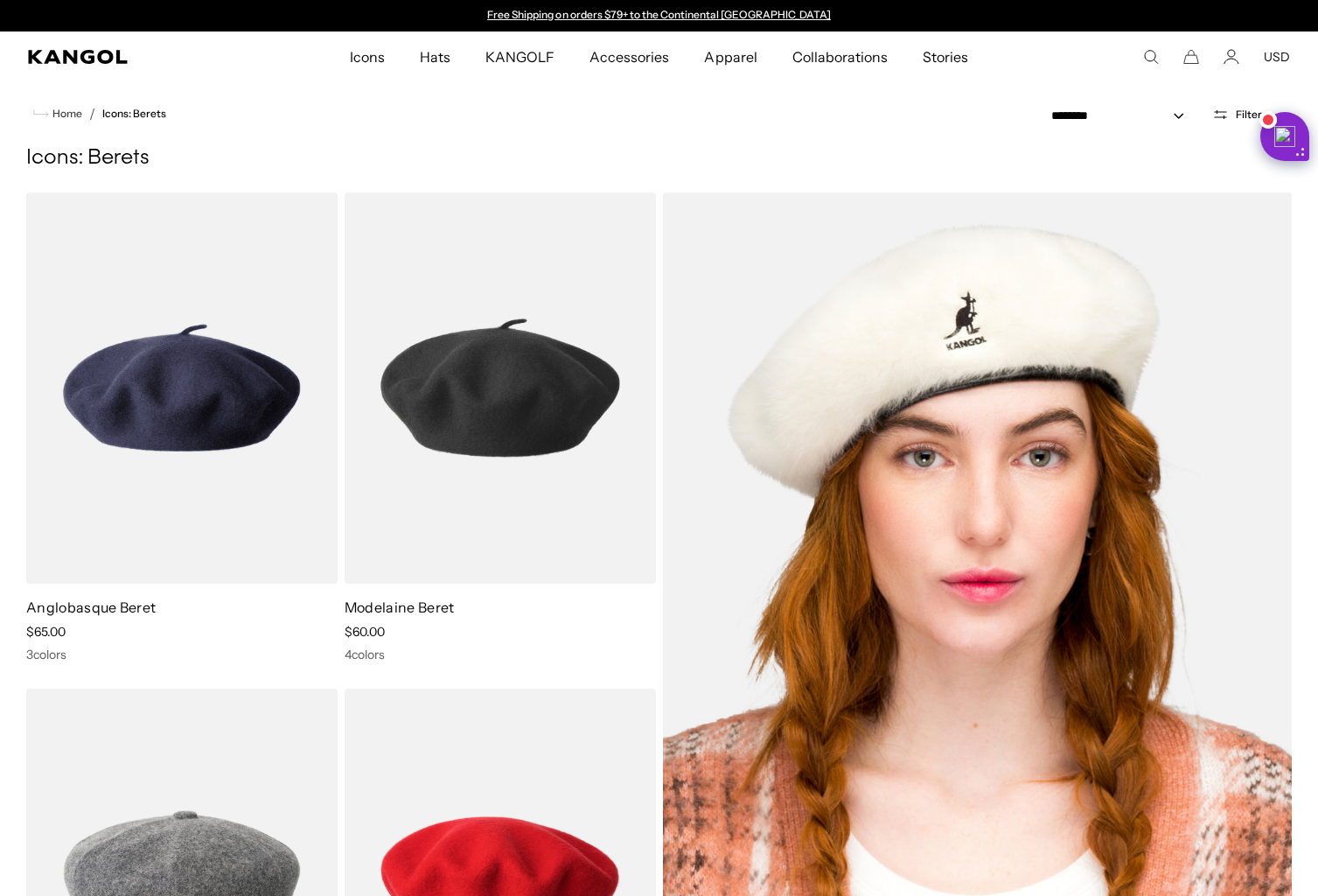
click at [926, 527] on img at bounding box center [978, 636] width 630 height 886
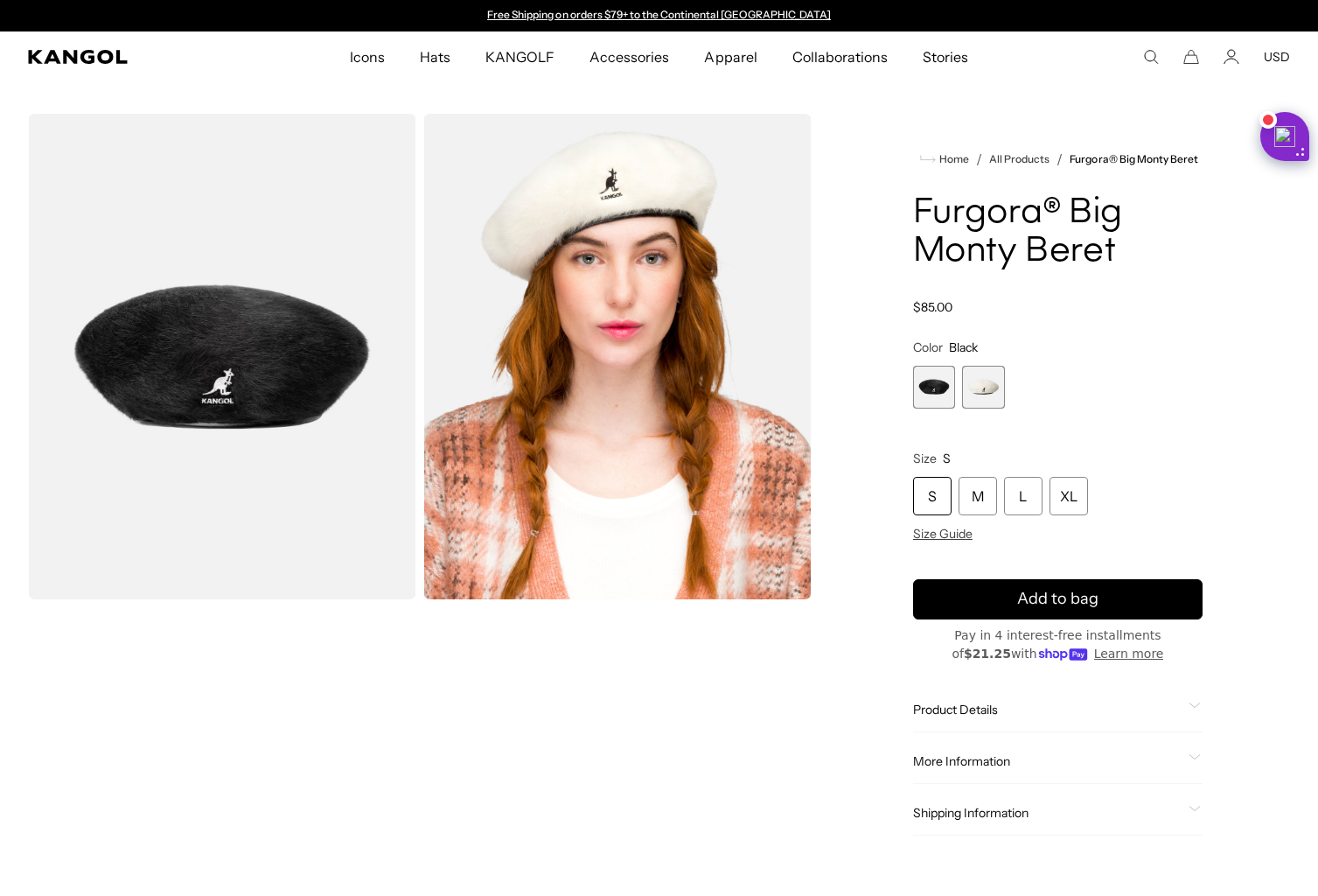
click at [928, 381] on span "1 of 2" at bounding box center [934, 387] width 43 height 43
click at [977, 396] on span "2 of 2" at bounding box center [983, 387] width 43 height 43
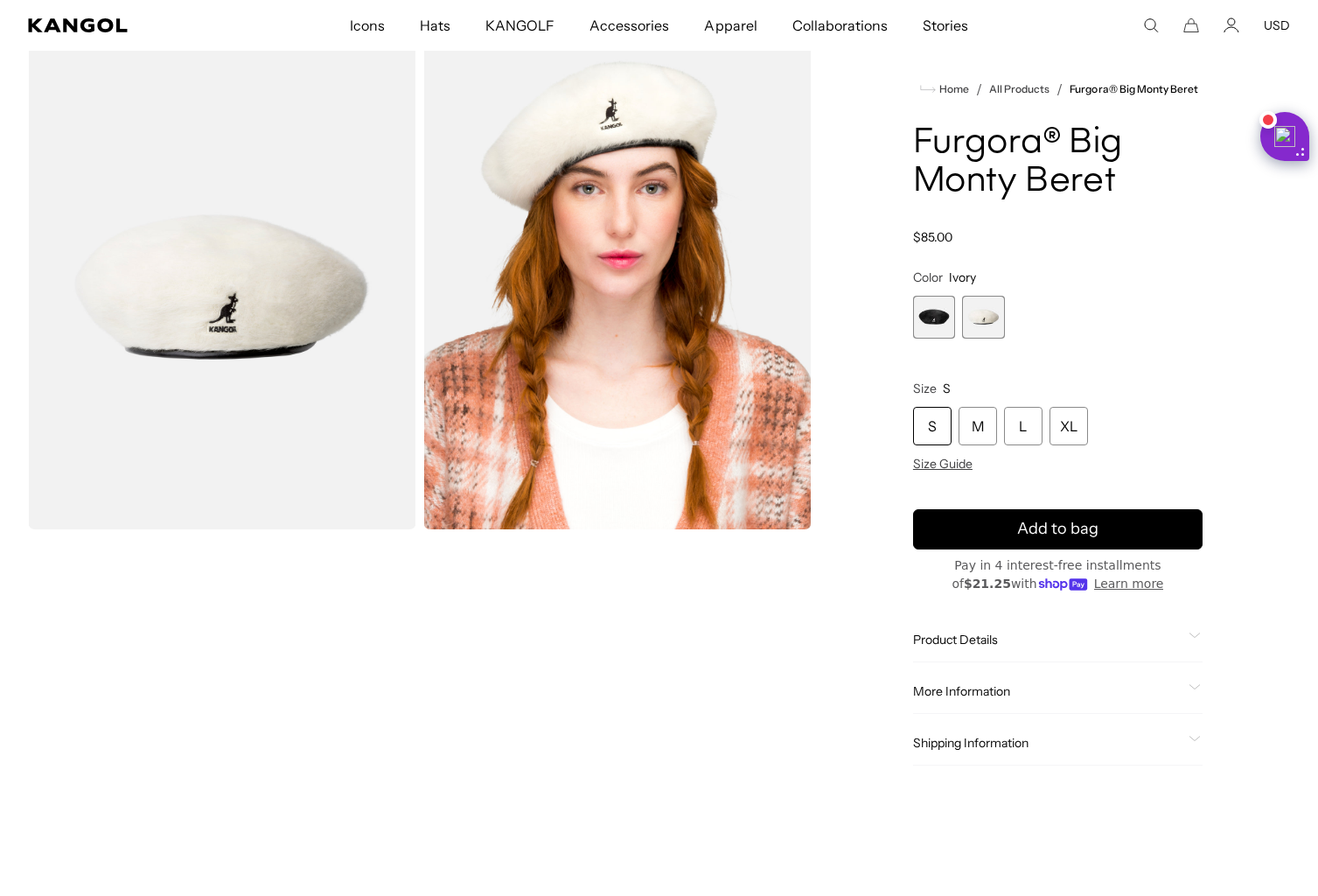
scroll to position [82, 0]
